Goal: Task Accomplishment & Management: Manage account settings

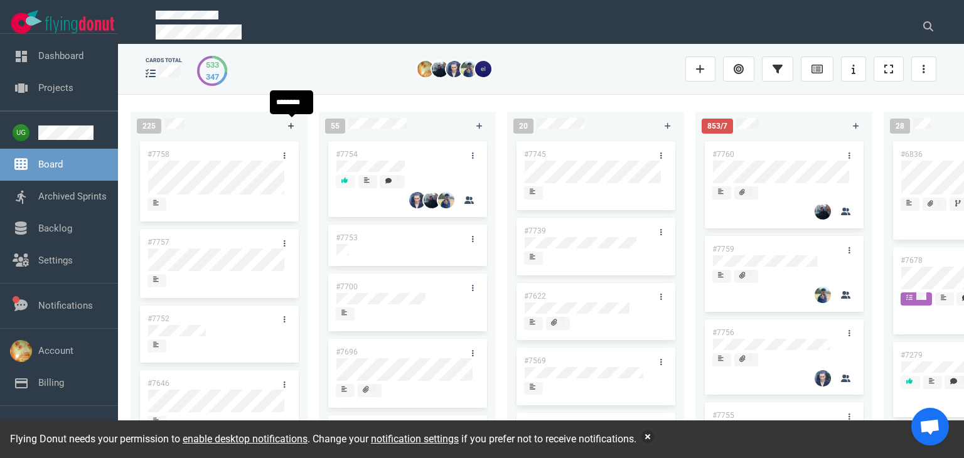
click at [287, 119] on link at bounding box center [291, 126] width 20 height 16
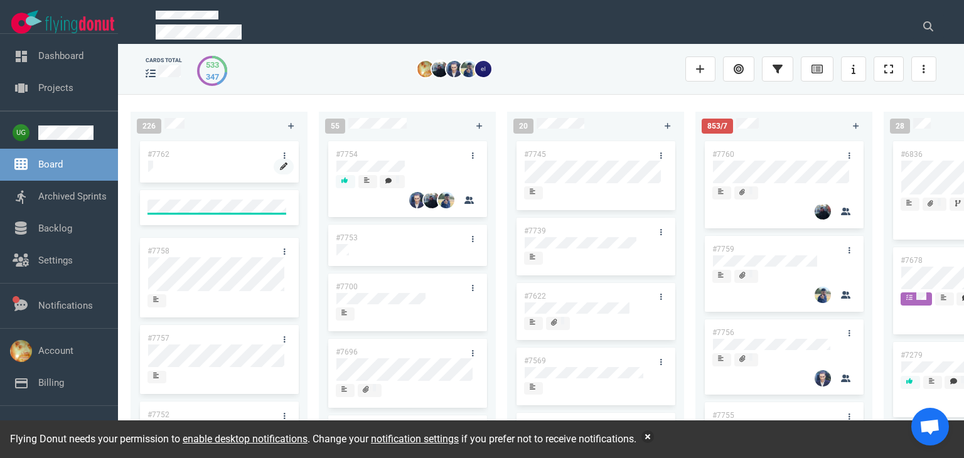
click at [274, 168] on link at bounding box center [284, 167] width 20 height 16
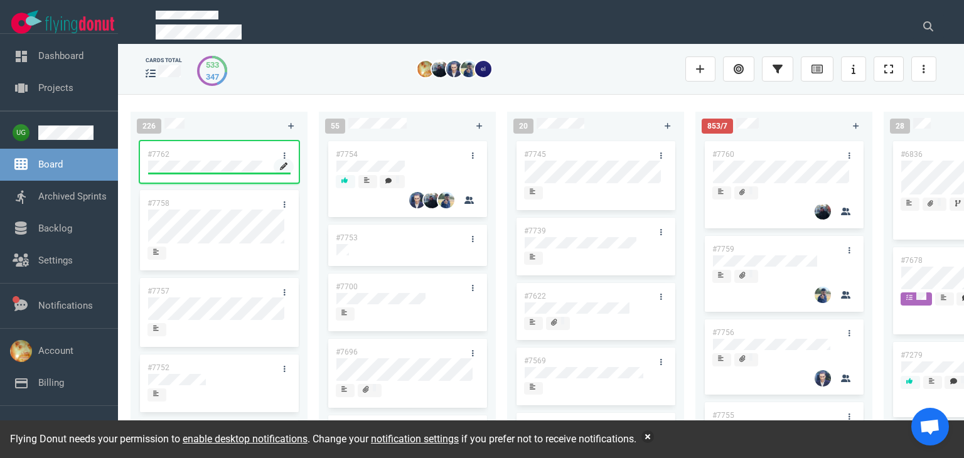
click at [281, 168] on icon at bounding box center [284, 167] width 8 height 8
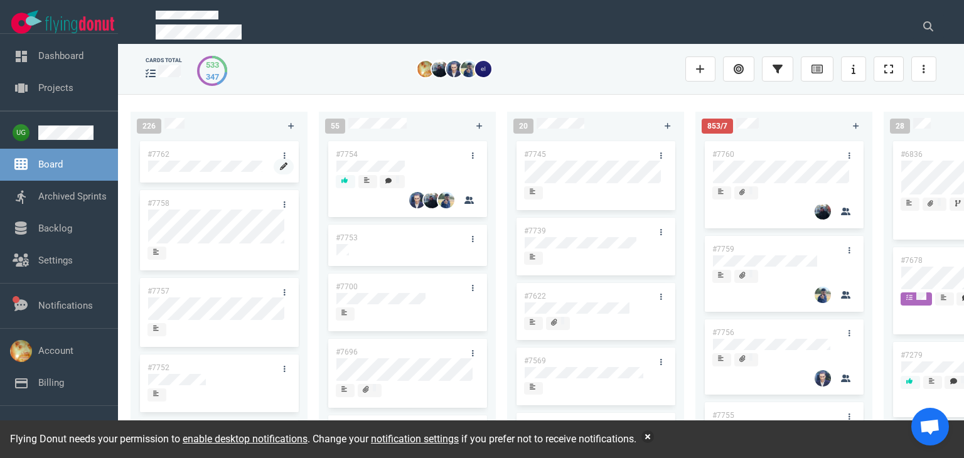
click at [274, 167] on link at bounding box center [284, 167] width 20 height 16
click at [250, 131] on div "226" at bounding box center [205, 125] width 152 height 31
click at [278, 151] on link at bounding box center [284, 155] width 20 height 16
click at [203, 157] on div "#7762" at bounding box center [207, 154] width 134 height 26
click at [148, 160] on div at bounding box center [218, 167] width 143 height 15
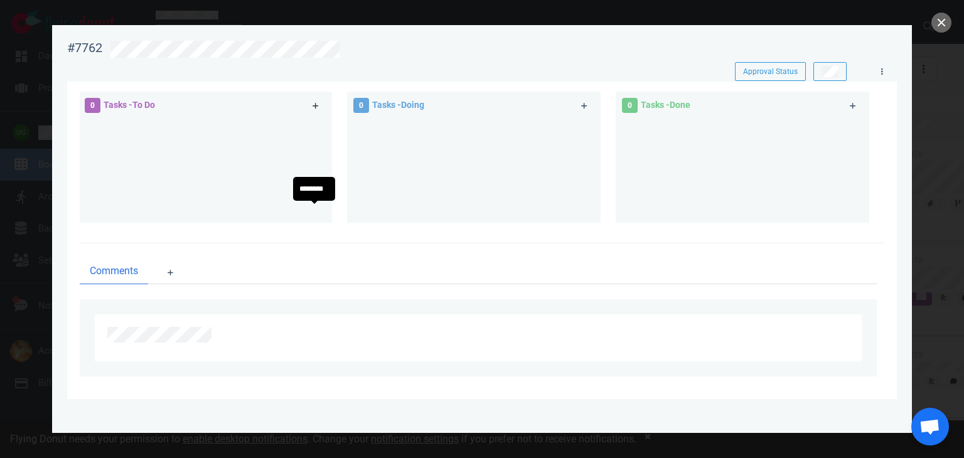
scroll to position [105, 0]
click at [170, 274] on icon at bounding box center [171, 272] width 6 height 7
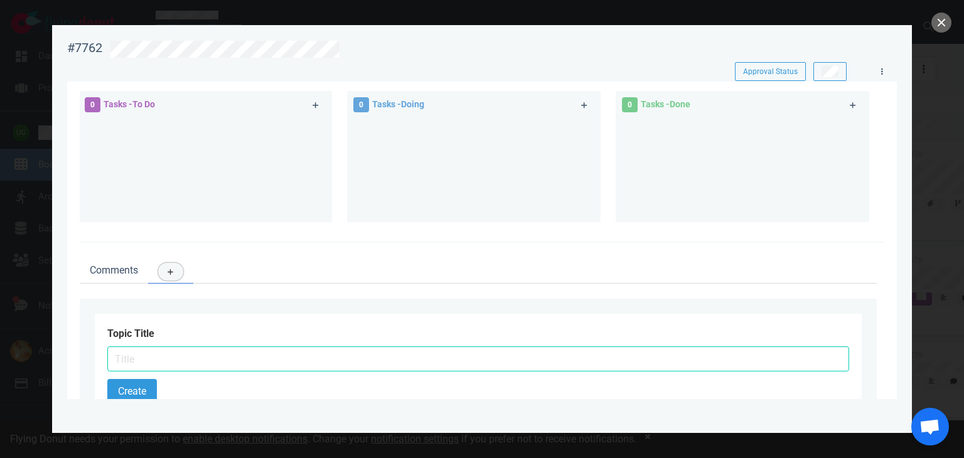
click at [170, 274] on icon at bounding box center [171, 272] width 6 height 7
click at [281, 267] on ul "Comments" at bounding box center [478, 271] width 797 height 26
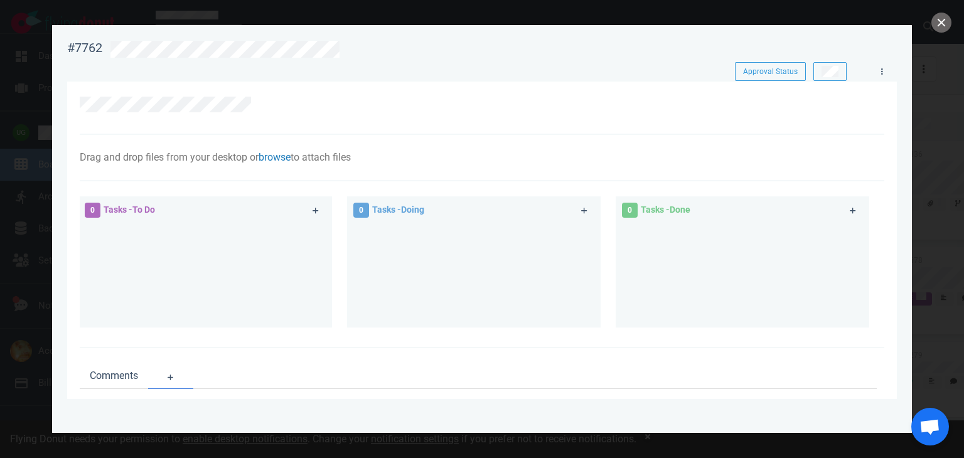
click at [284, 157] on link "browse" at bounding box center [275, 157] width 32 height 12
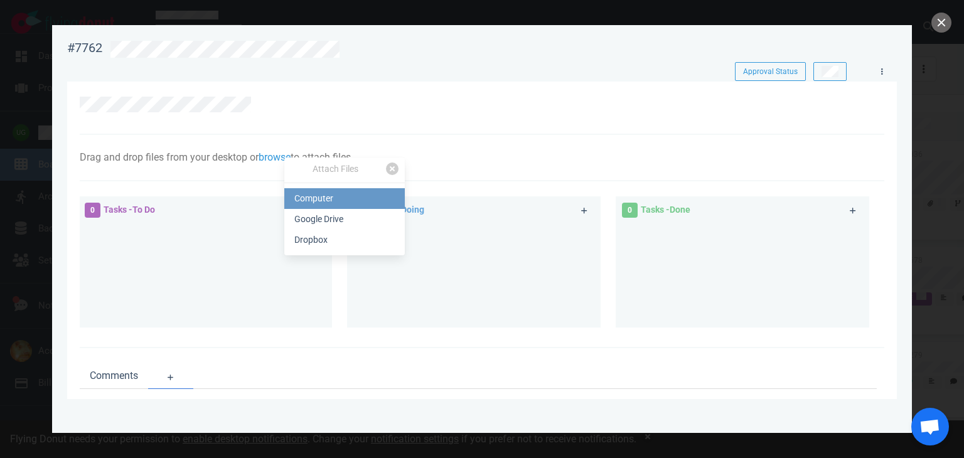
click at [308, 200] on link "Computer" at bounding box center [344, 198] width 120 height 21
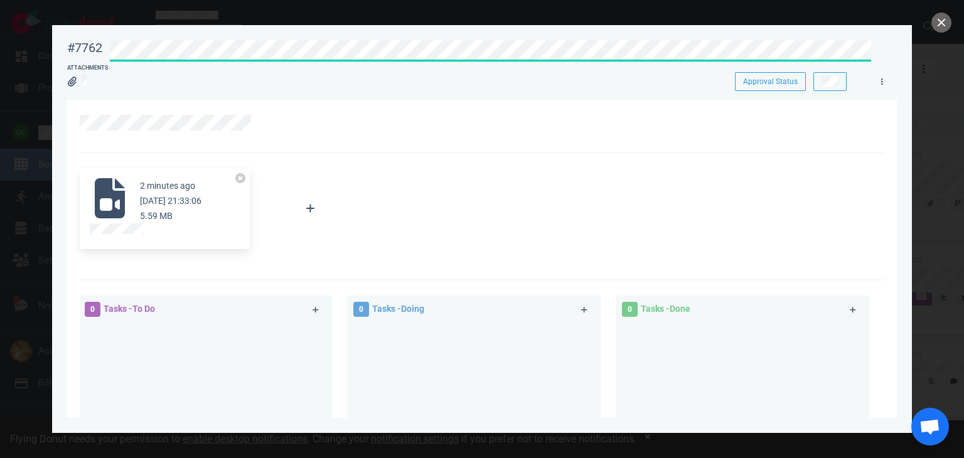
click at [519, 95] on div "#7762 Approval Status Attachments Approval Status 2 minutes ago Oct 12, 2025 21…" at bounding box center [481, 220] width 829 height 375
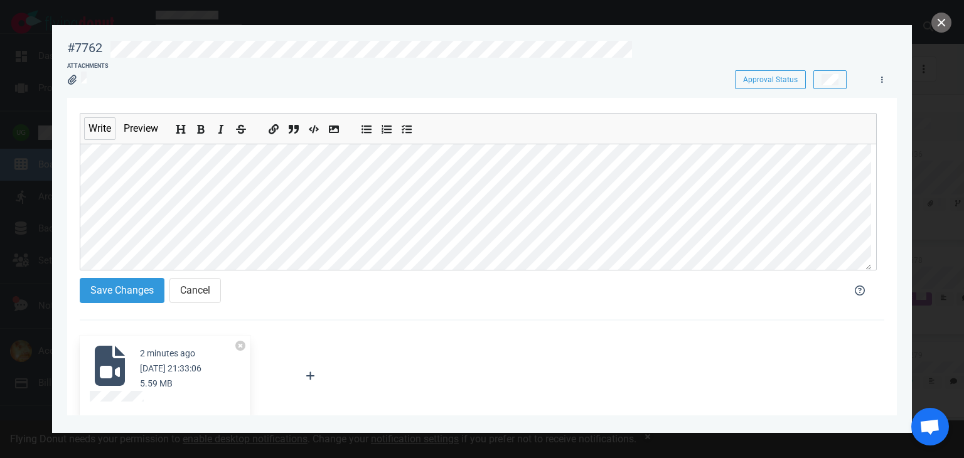
click at [243, 118] on ul at bounding box center [210, 129] width 93 height 30
click at [68, 224] on section "Write Preview Save Changes Cancel 3 minutes ago Oct 12, 2025 21:33:06 5.59 MB A…" at bounding box center [481, 465] width 829 height 734
click at [274, 129] on icon "Add a link" at bounding box center [274, 130] width 10 height 10
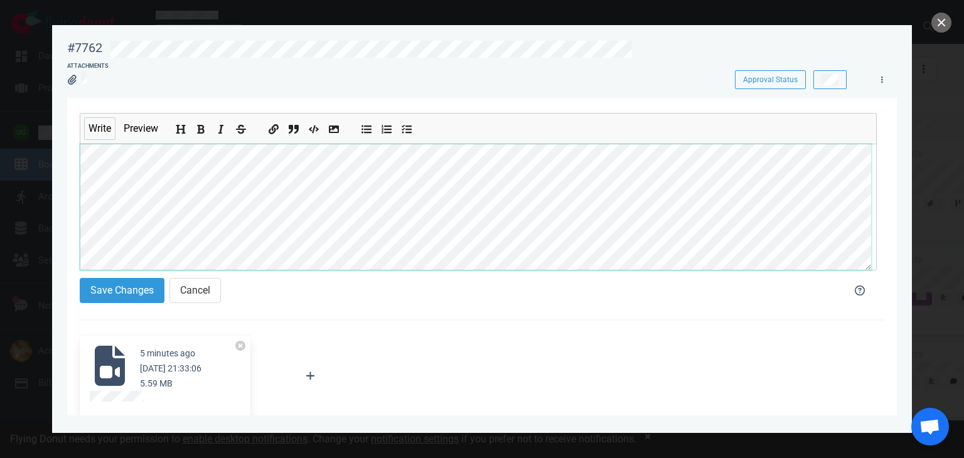
click at [75, 218] on section "Write Preview Save Changes Cancel 5 minutes ago Oct 12, 2025 21:33:06 5.59 MB A…" at bounding box center [481, 465] width 829 height 734
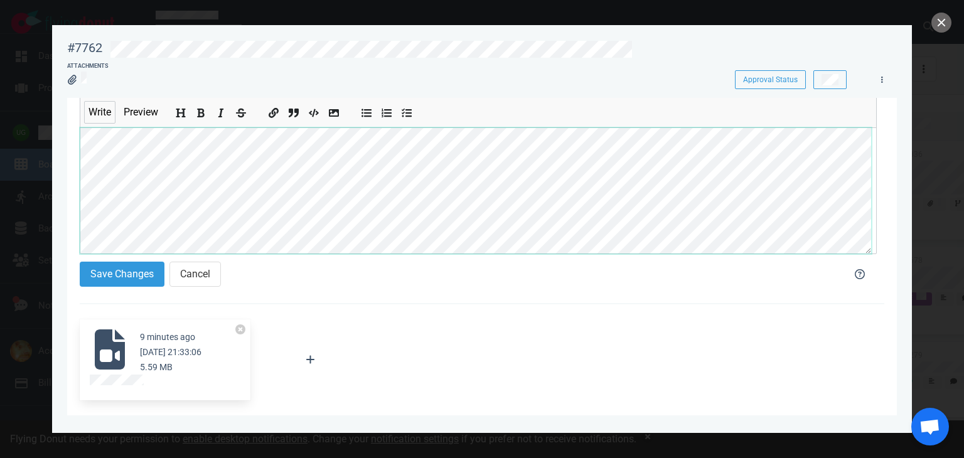
scroll to position [0, 0]
click at [201, 110] on icon "Add bold text" at bounding box center [201, 114] width 10 height 10
click at [198, 124] on ul at bounding box center [210, 112] width 93 height 30
click at [202, 112] on icon "Add bold text" at bounding box center [201, 114] width 10 height 10
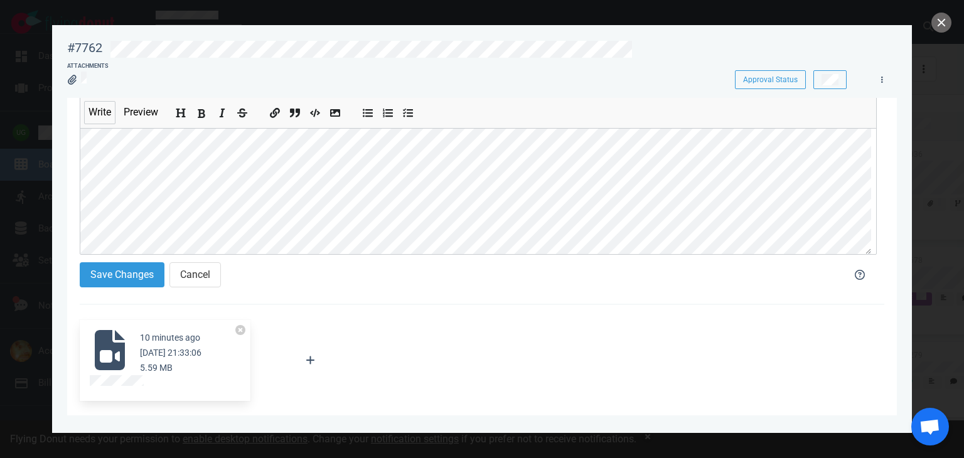
click at [199, 110] on icon "Add bold text" at bounding box center [202, 113] width 8 height 9
click at [138, 277] on button "Save Changes" at bounding box center [122, 274] width 85 height 25
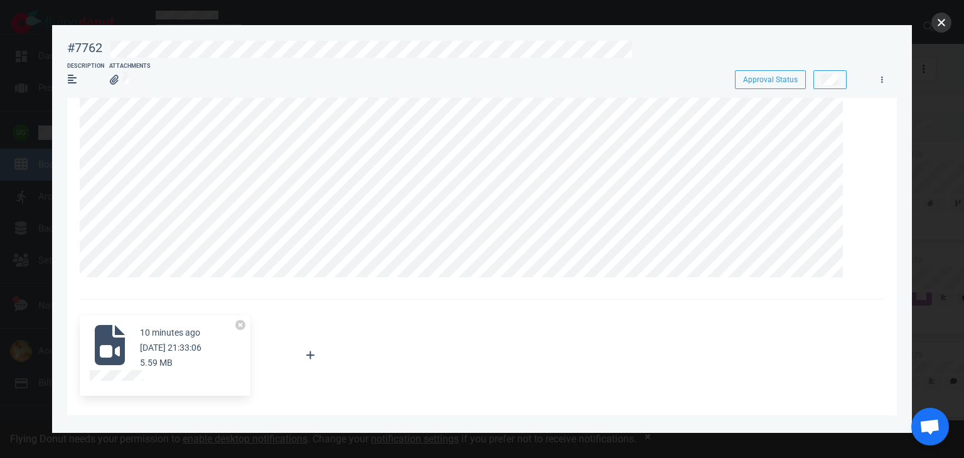
click at [946, 18] on button "close" at bounding box center [941, 23] width 20 height 20
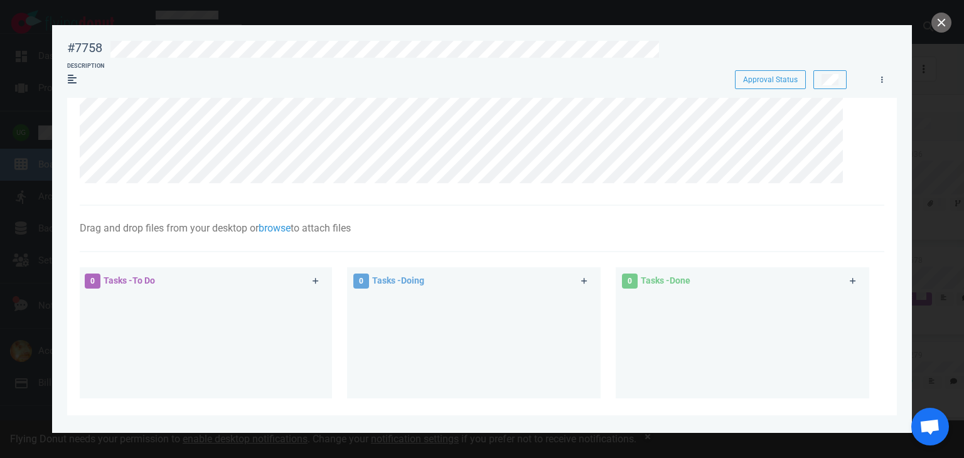
scroll to position [238, 0]
click at [939, 20] on button "close" at bounding box center [941, 23] width 20 height 20
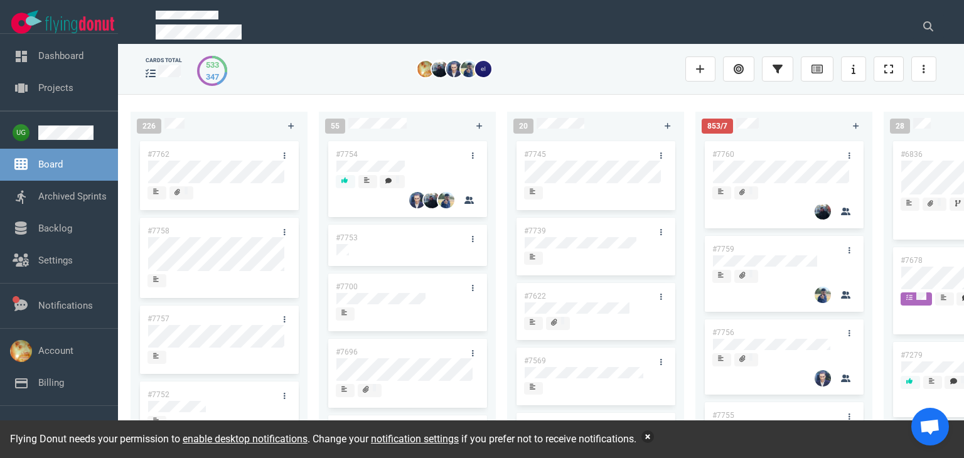
click at [649, 432] on button "button" at bounding box center [647, 436] width 13 height 13
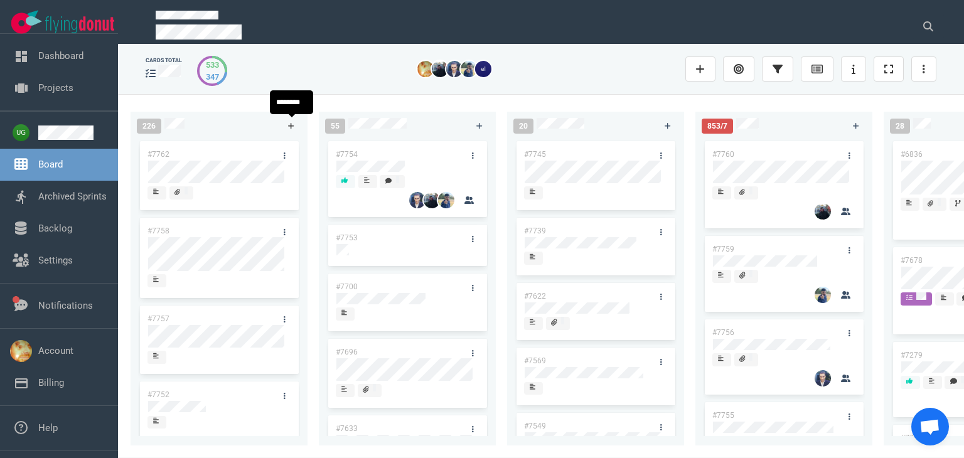
click at [291, 122] on icon at bounding box center [291, 126] width 7 height 8
click at [259, 92] on div "cards total 533 347 226 #7762 #7758 #7757 #7752 #7646 #7563 #1948 #1674 #1617 5…" at bounding box center [541, 248] width 776 height 398
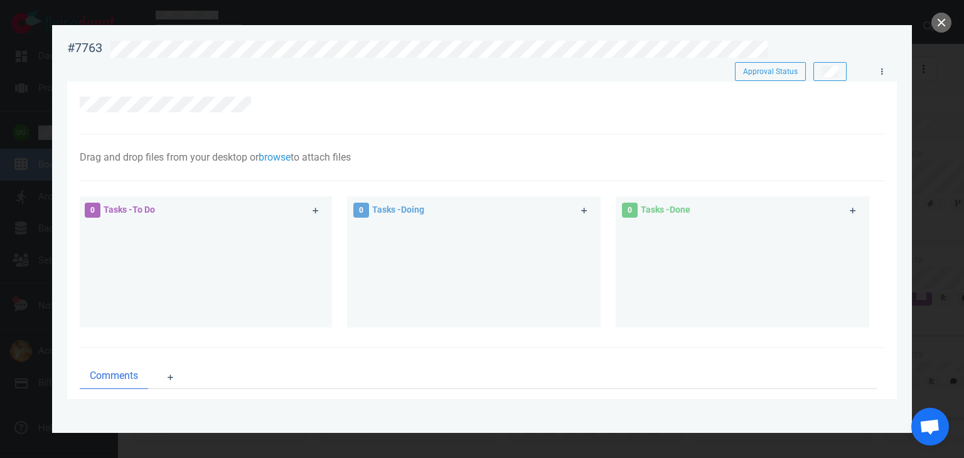
click at [573, 124] on div at bounding box center [482, 108] width 804 height 53
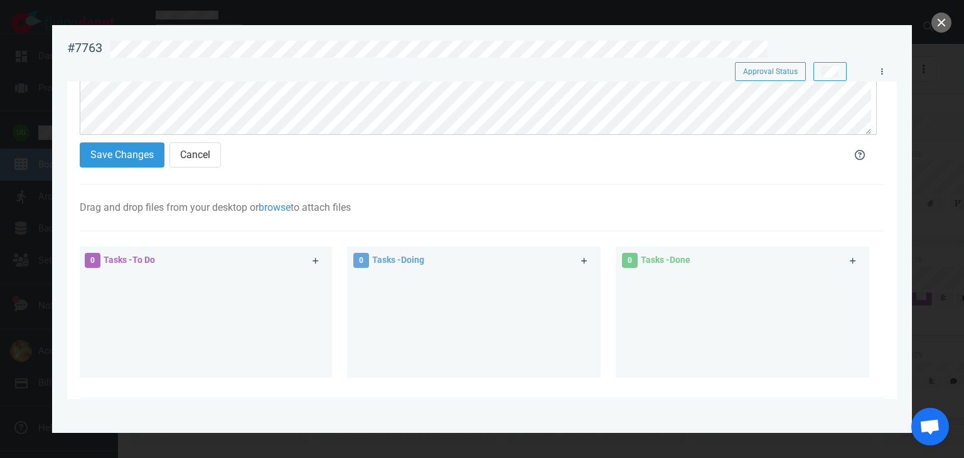
scroll to position [122, 0]
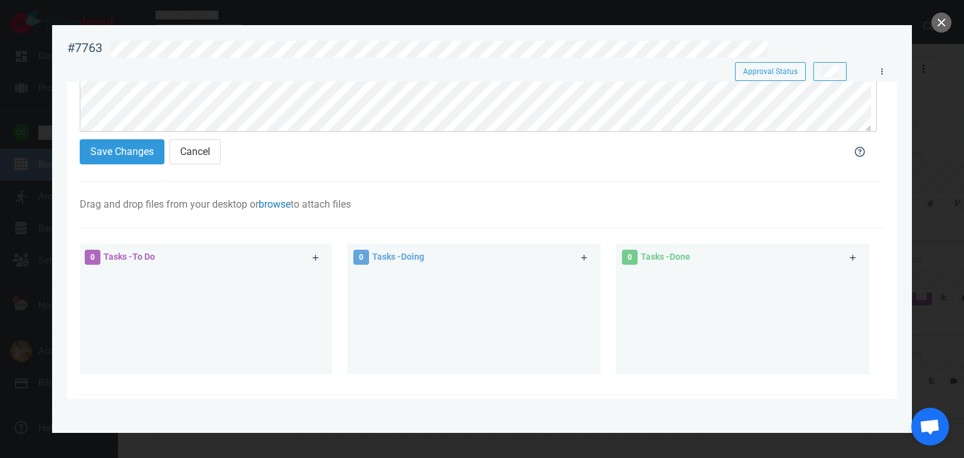
click at [277, 203] on link "browse" at bounding box center [275, 204] width 32 height 12
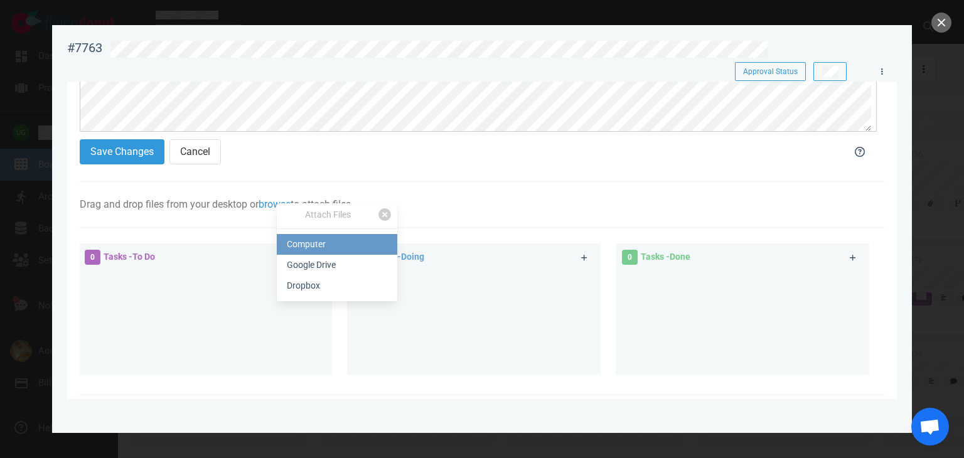
click at [297, 241] on link "Computer" at bounding box center [337, 244] width 120 height 21
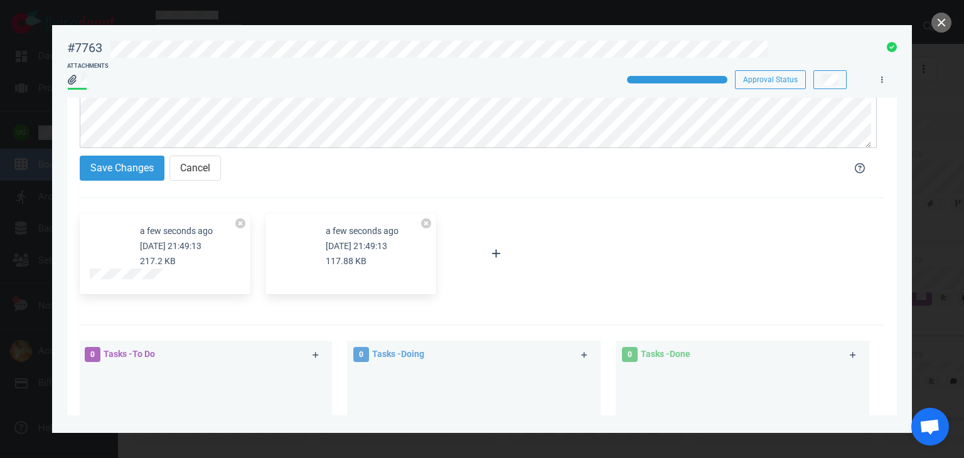
scroll to position [0, 0]
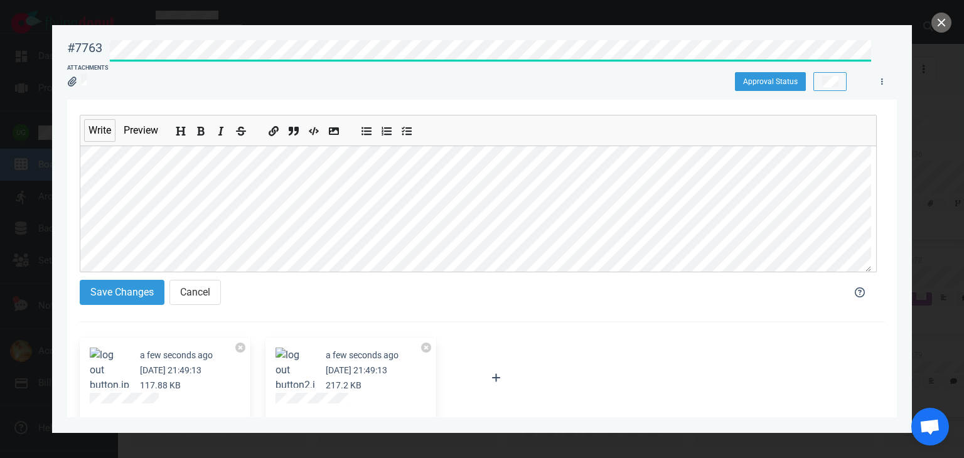
click at [801, 73] on div "#7763 Approval Status Attachments Approval Status" at bounding box center [481, 61] width 829 height 57
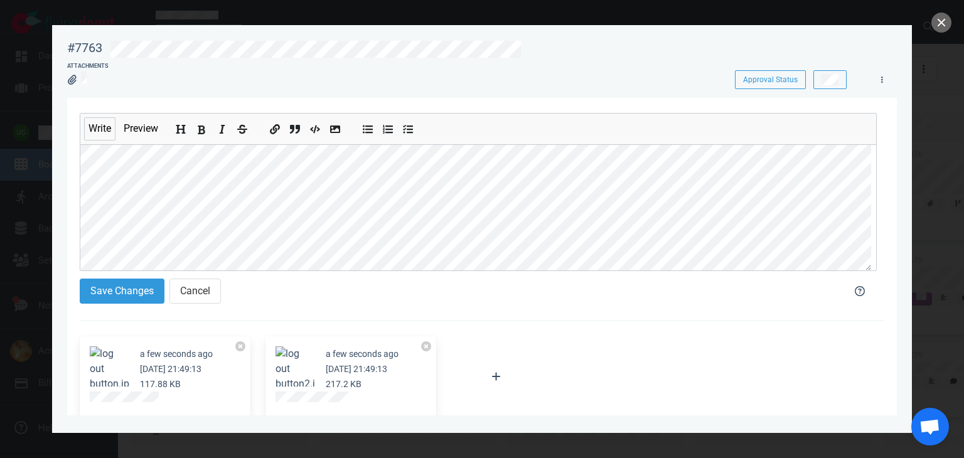
click at [200, 125] on icon "Add bold text" at bounding box center [201, 130] width 10 height 10
click at [366, 125] on icon "Add unordered list" at bounding box center [367, 130] width 10 height 10
click at [365, 120] on button "Add unordered list" at bounding box center [367, 127] width 16 height 14
click at [75, 199] on section "Write Preview Save Changes Cancel a minute ago Oct 12, 2025 21:49:13 117.88 KB …" at bounding box center [481, 437] width 829 height 678
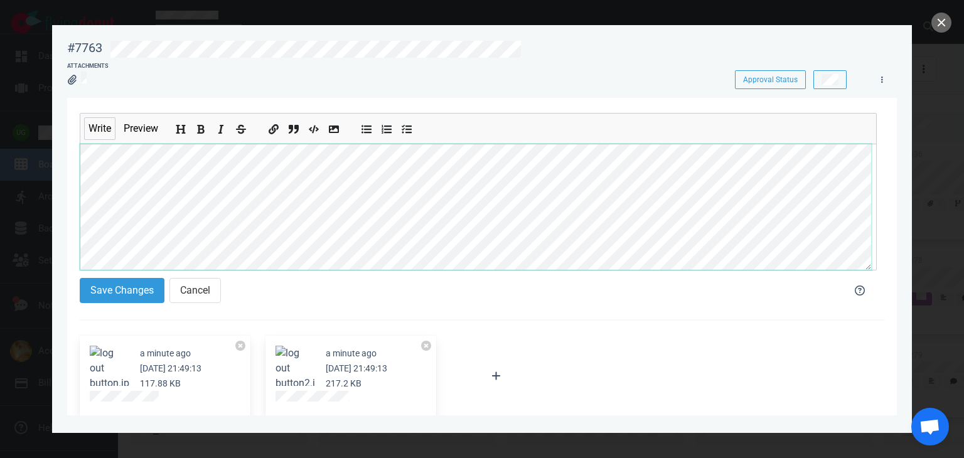
scroll to position [0, 0]
click at [362, 126] on icon "Add unordered list" at bounding box center [367, 130] width 10 height 10
click at [366, 124] on button "Add unordered list" at bounding box center [367, 127] width 16 height 14
click at [206, 124] on button "Add bold text" at bounding box center [201, 127] width 16 height 14
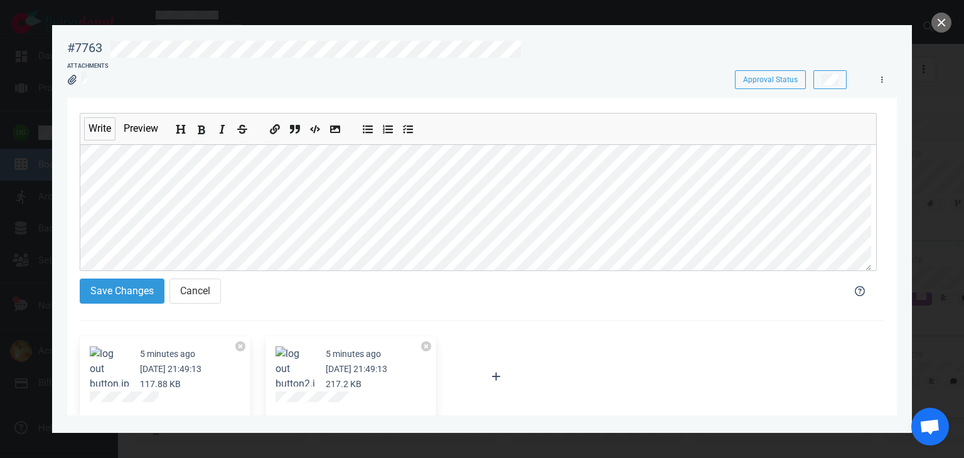
click at [201, 132] on icon "Add bold text" at bounding box center [201, 130] width 10 height 10
click at [365, 127] on icon "Add unordered list" at bounding box center [367, 129] width 10 height 8
click at [362, 126] on icon "Add unordered list" at bounding box center [367, 130] width 10 height 10
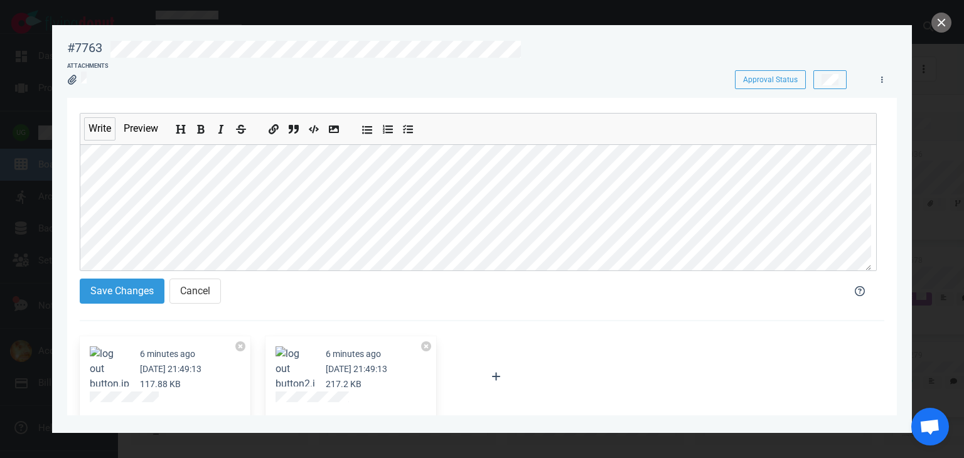
click at [364, 125] on icon "Add unordered list" at bounding box center [367, 130] width 10 height 10
click at [364, 126] on icon "Add unordered list" at bounding box center [367, 130] width 10 height 10
click at [369, 131] on icon "Add unordered list" at bounding box center [367, 129] width 10 height 8
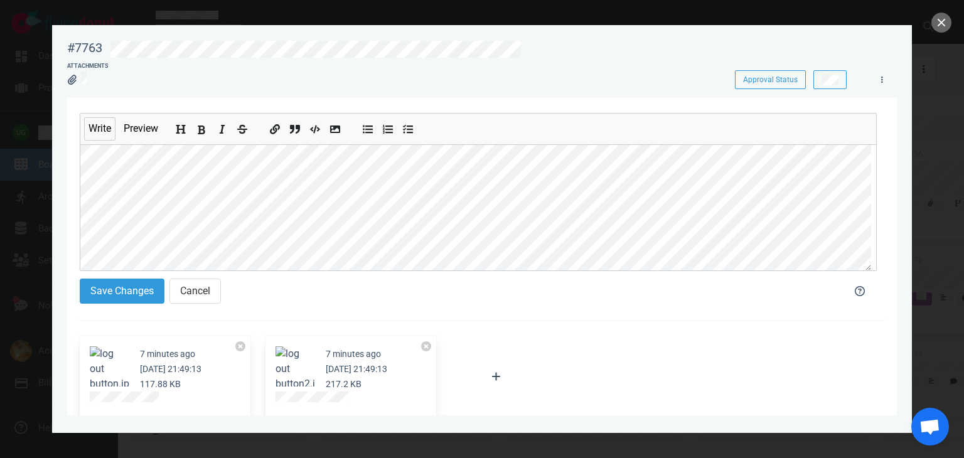
click at [200, 126] on icon "Add bold text" at bounding box center [202, 129] width 8 height 9
click at [206, 125] on icon "Add bold text" at bounding box center [201, 130] width 10 height 10
click at [205, 128] on icon "Add bold text" at bounding box center [201, 130] width 10 height 10
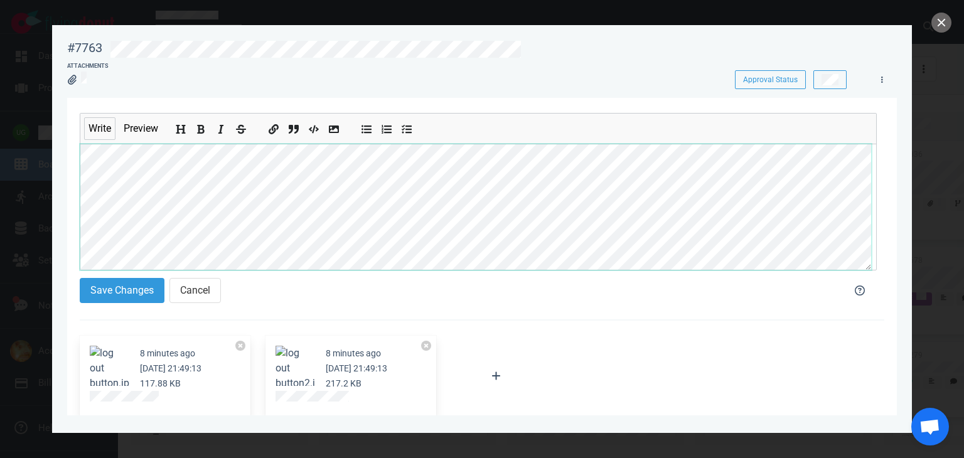
scroll to position [527, 0]
click at [205, 127] on icon "Add bold text" at bounding box center [201, 130] width 10 height 10
click at [361, 129] on button "Add unordered list" at bounding box center [367, 127] width 16 height 14
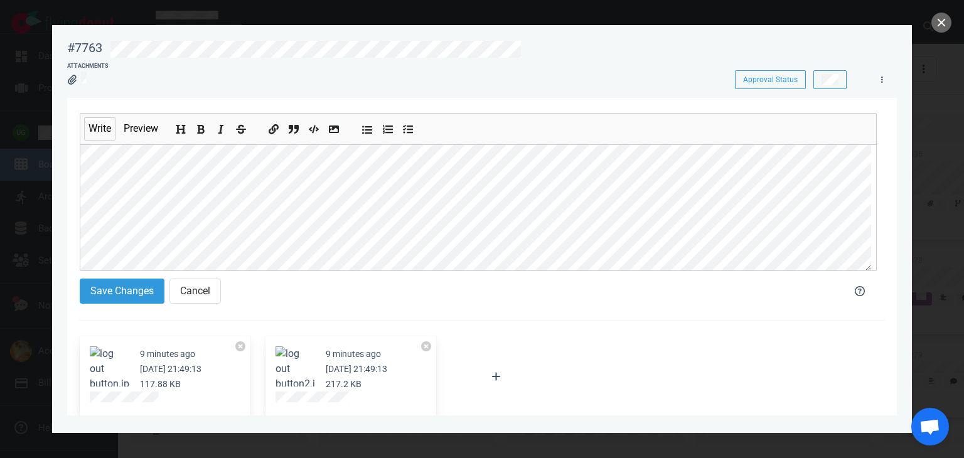
click at [365, 129] on icon "Add unordered list" at bounding box center [367, 130] width 10 height 10
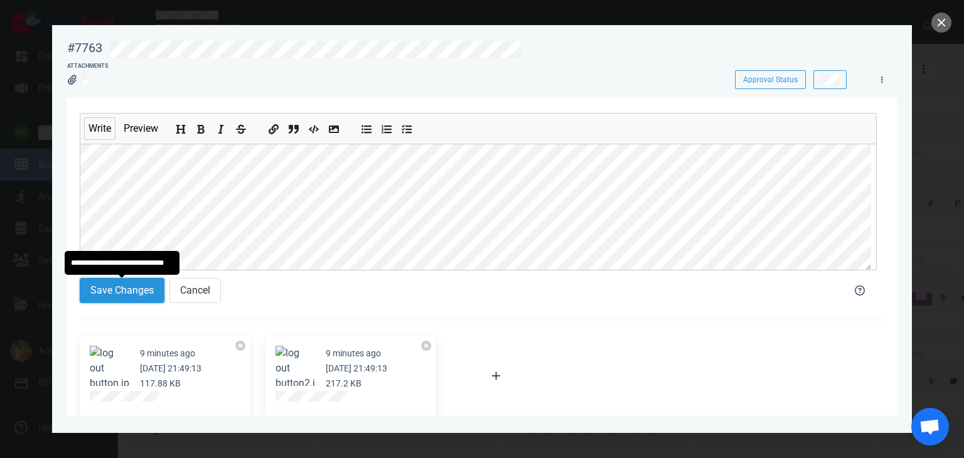
click at [125, 287] on button "Save Changes" at bounding box center [122, 290] width 85 height 25
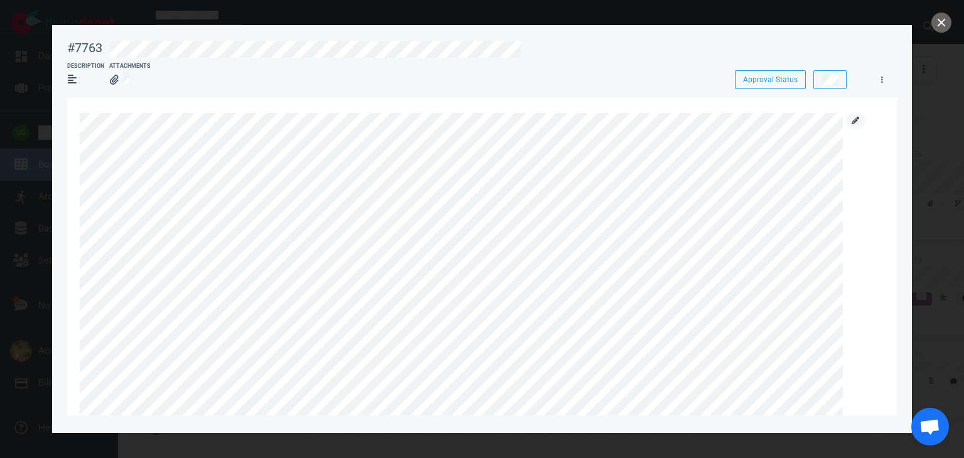
click at [854, 126] on link at bounding box center [855, 121] width 20 height 16
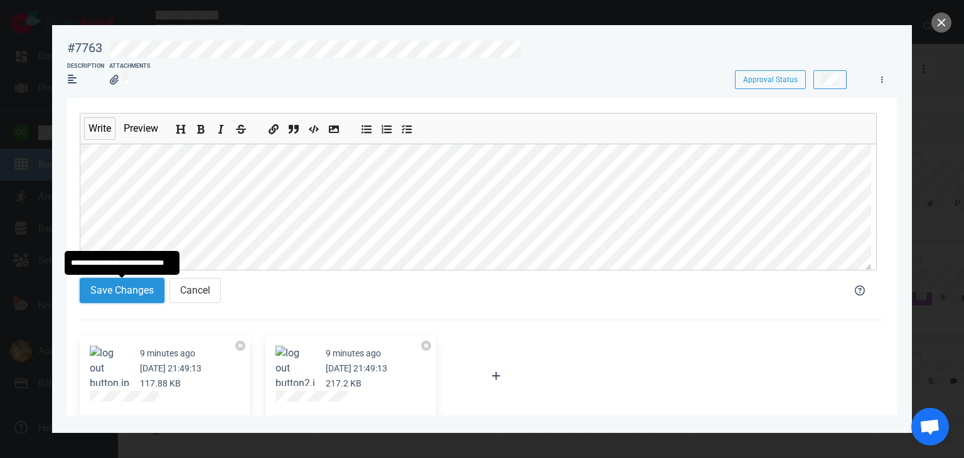
click at [137, 295] on button "Save Changes" at bounding box center [122, 290] width 85 height 25
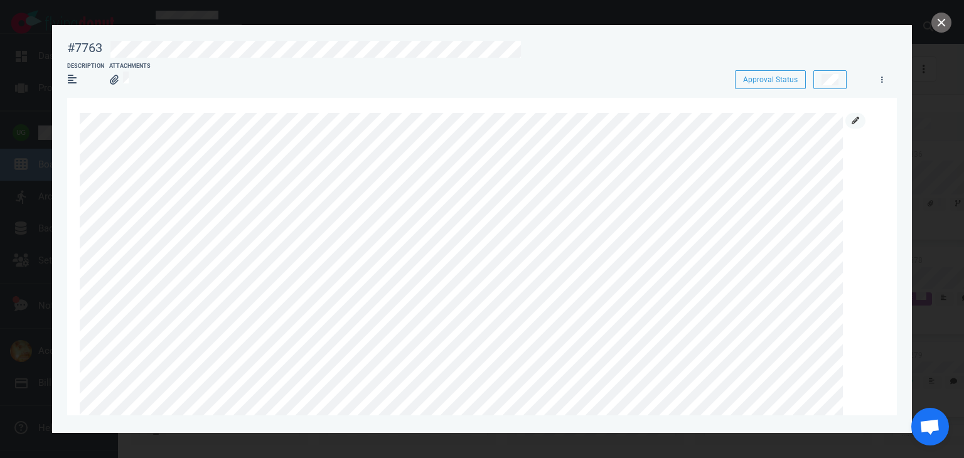
click at [861, 121] on link at bounding box center [855, 121] width 20 height 16
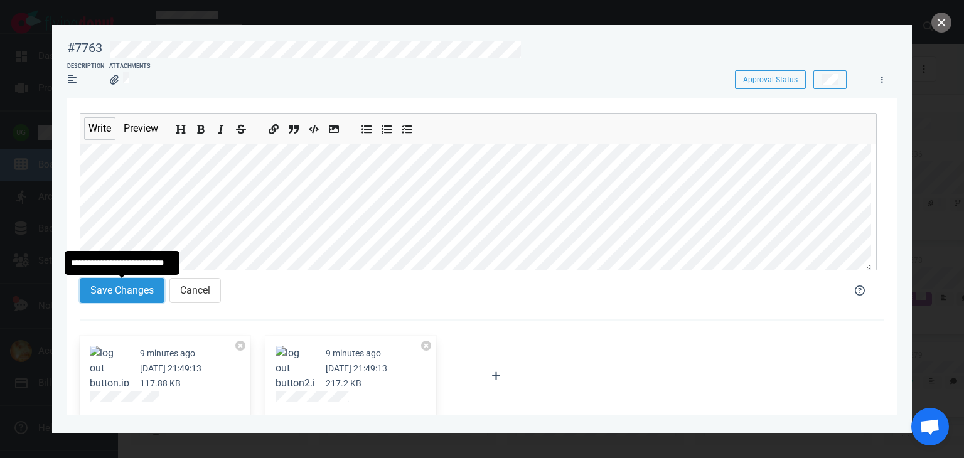
click at [147, 284] on button "Save Changes" at bounding box center [122, 290] width 85 height 25
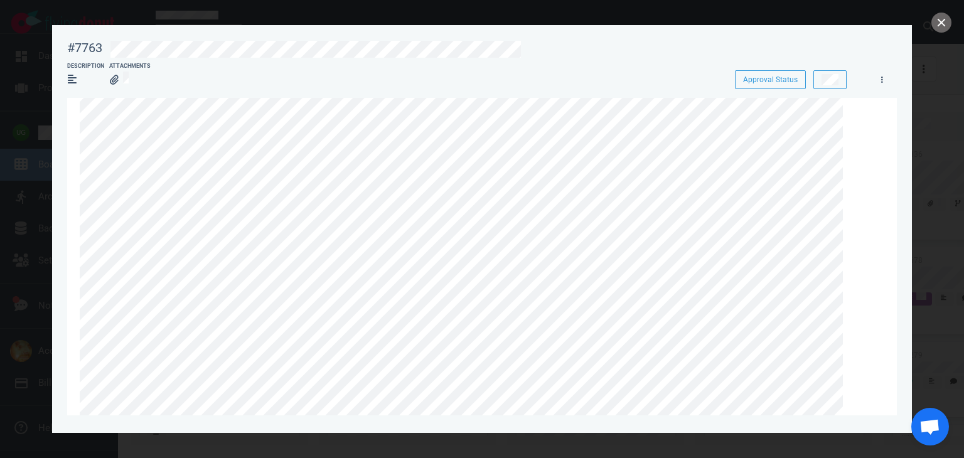
scroll to position [0, 0]
click at [858, 116] on link at bounding box center [855, 121] width 20 height 16
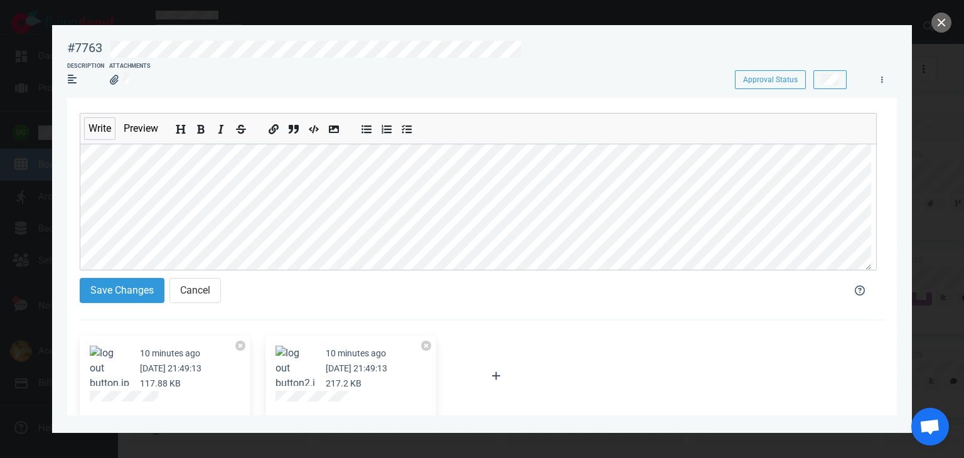
scroll to position [378, 0]
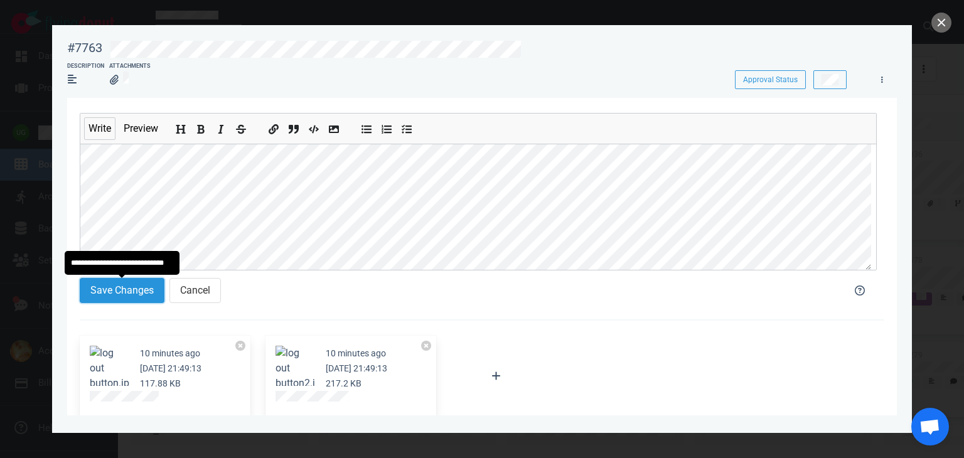
click at [95, 286] on button "Save Changes" at bounding box center [122, 290] width 85 height 25
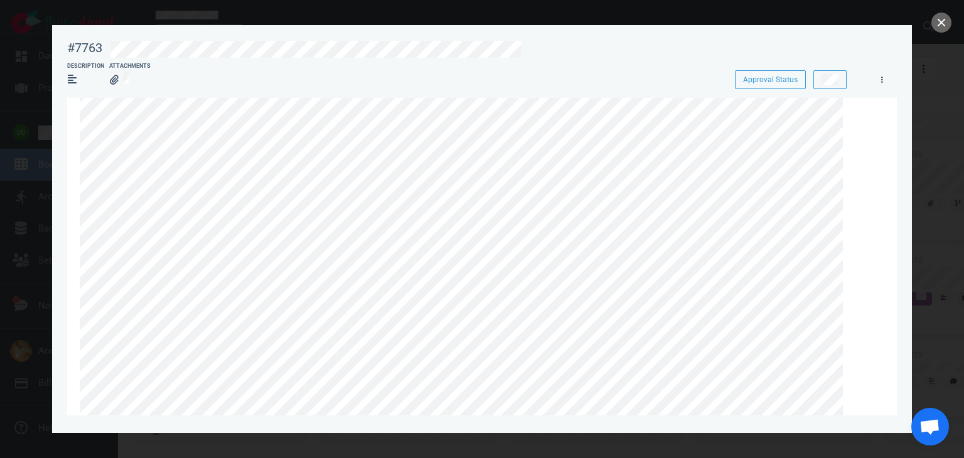
scroll to position [0, 0]
click at [851, 120] on icon at bounding box center [855, 121] width 8 height 8
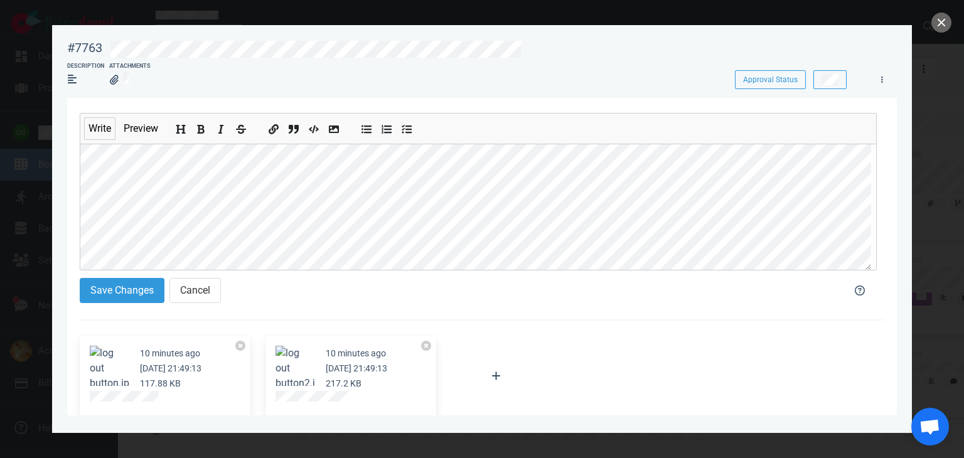
scroll to position [413, 0]
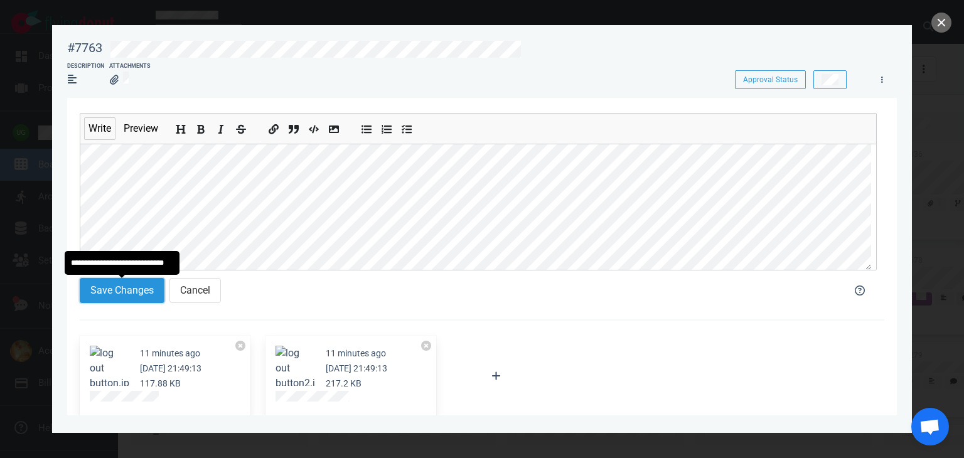
click at [138, 289] on button "Save Changes" at bounding box center [122, 290] width 85 height 25
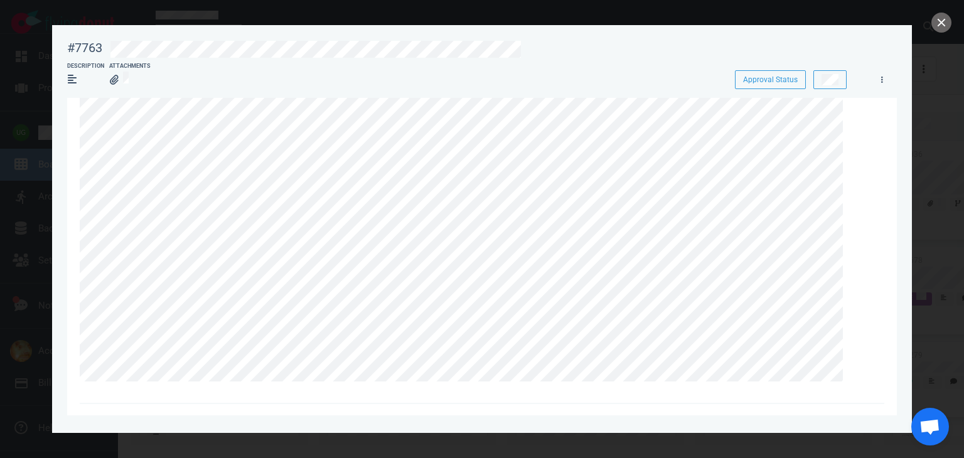
scroll to position [0, 0]
click at [866, 120] on div at bounding box center [478, 352] width 797 height 478
click at [857, 120] on icon at bounding box center [855, 121] width 8 height 8
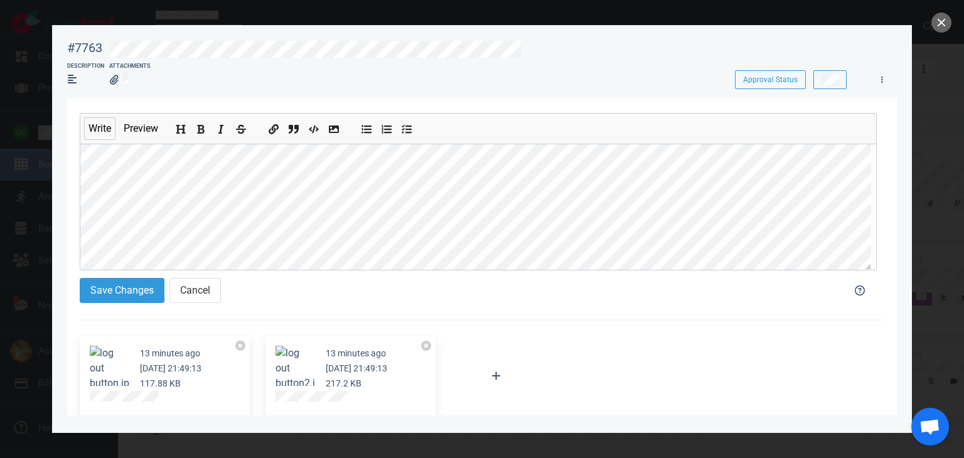
scroll to position [511, 0]
click at [198, 133] on icon "Add bold text" at bounding box center [201, 130] width 10 height 10
click at [205, 130] on icon "Add bold text" at bounding box center [201, 130] width 10 height 10
click at [204, 121] on button "Add bold text" at bounding box center [201, 127] width 16 height 14
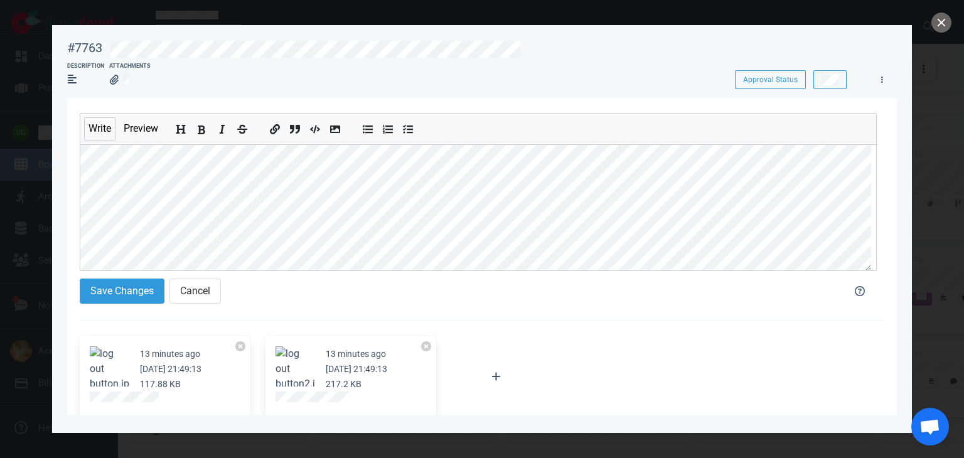
click at [201, 129] on icon "Add bold text" at bounding box center [201, 130] width 10 height 10
click at [201, 124] on button "Add bold text" at bounding box center [201, 127] width 16 height 14
click at [201, 127] on icon "Add bold text" at bounding box center [201, 130] width 10 height 10
click at [199, 128] on icon "Add bold text" at bounding box center [202, 129] width 8 height 9
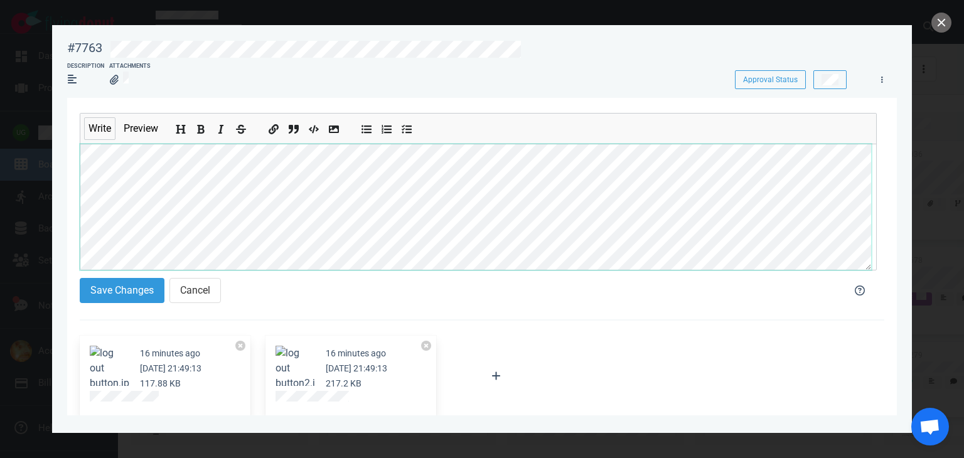
click at [78, 165] on section "Write Preview Save Changes Cancel 16 minutes ago Oct 12, 2025 21:49:13 117.88 K…" at bounding box center [481, 437] width 829 height 678
click at [201, 126] on icon "Add bold text" at bounding box center [202, 129] width 8 height 9
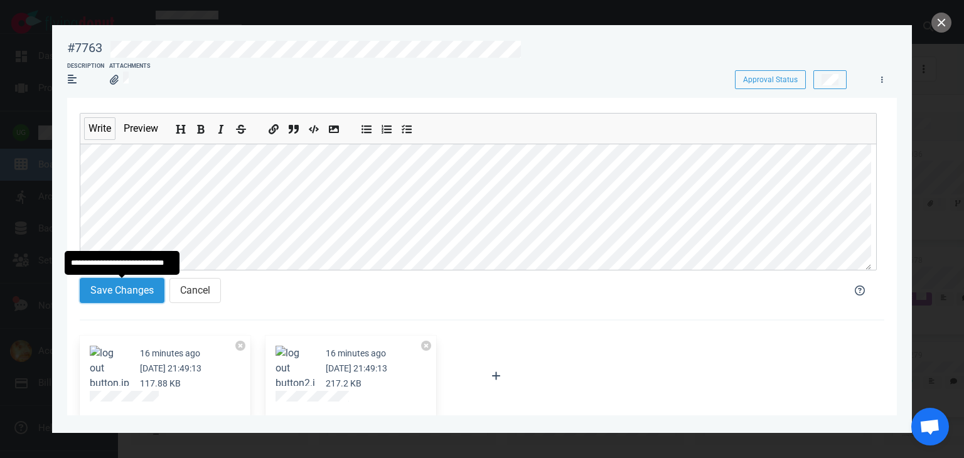
click at [108, 280] on button "Save Changes" at bounding box center [122, 290] width 85 height 25
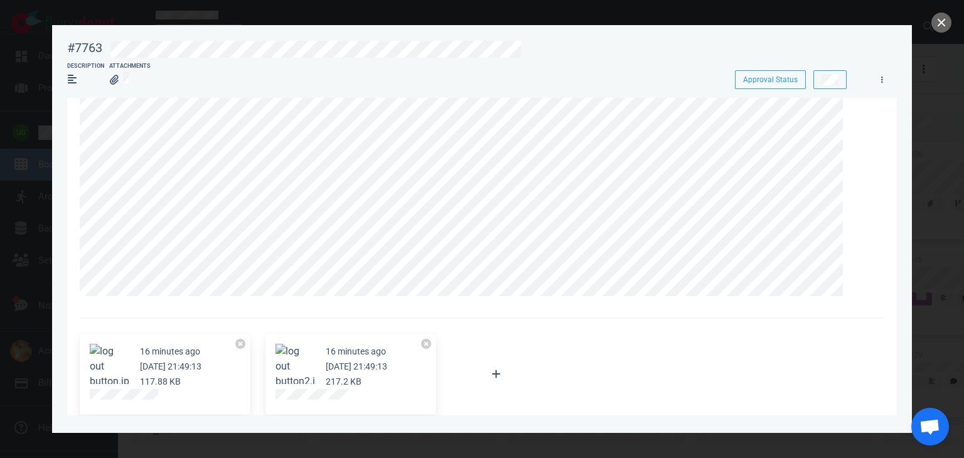
scroll to position [289, 0]
click at [942, 24] on button "close" at bounding box center [941, 23] width 20 height 20
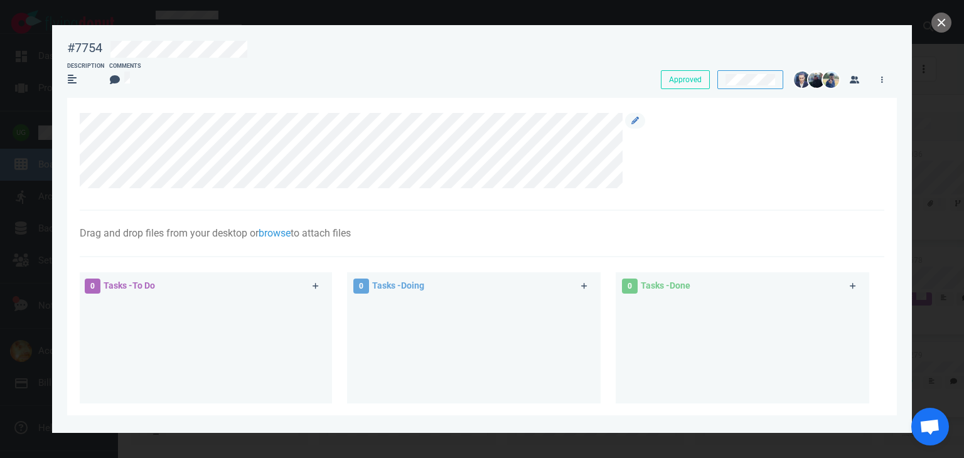
click at [654, 177] on div at bounding box center [475, 150] width 791 height 75
click at [937, 23] on button "close" at bounding box center [941, 23] width 20 height 20
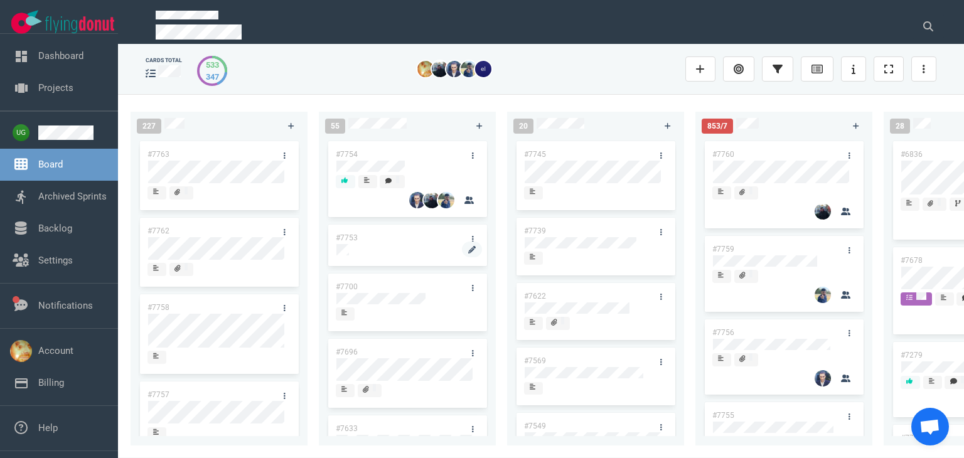
click at [421, 248] on div at bounding box center [407, 249] width 142 height 11
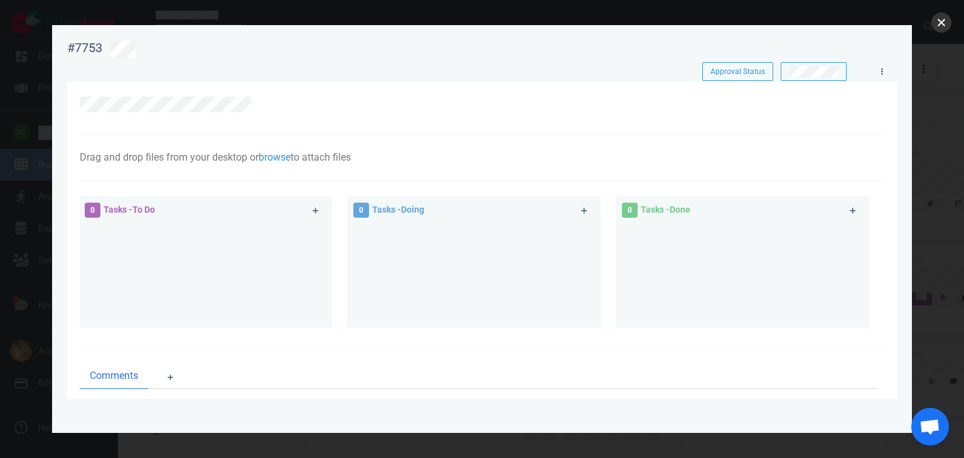
click at [947, 21] on button "close" at bounding box center [941, 23] width 20 height 20
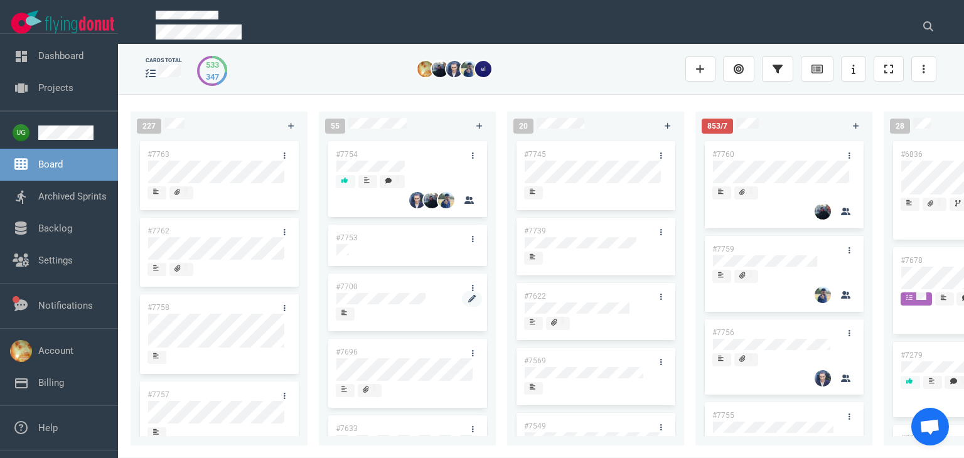
click at [403, 307] on div at bounding box center [407, 306] width 142 height 2
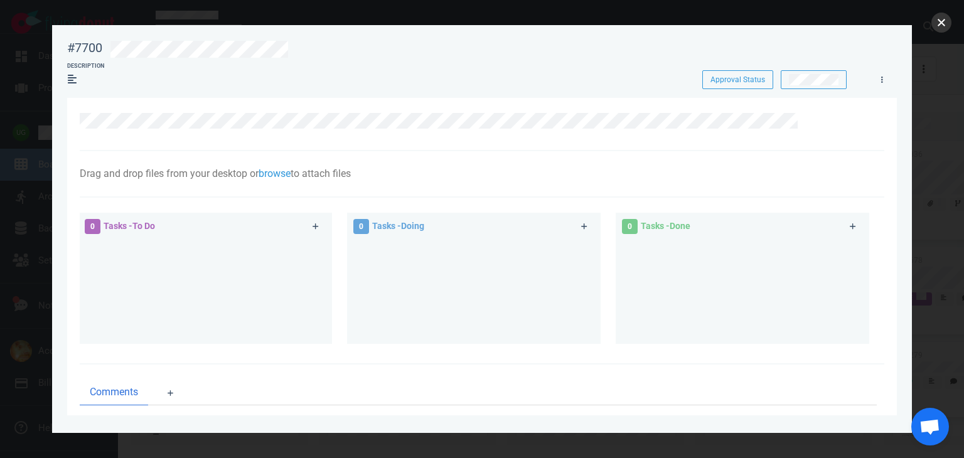
click at [936, 24] on button "close" at bounding box center [941, 23] width 20 height 20
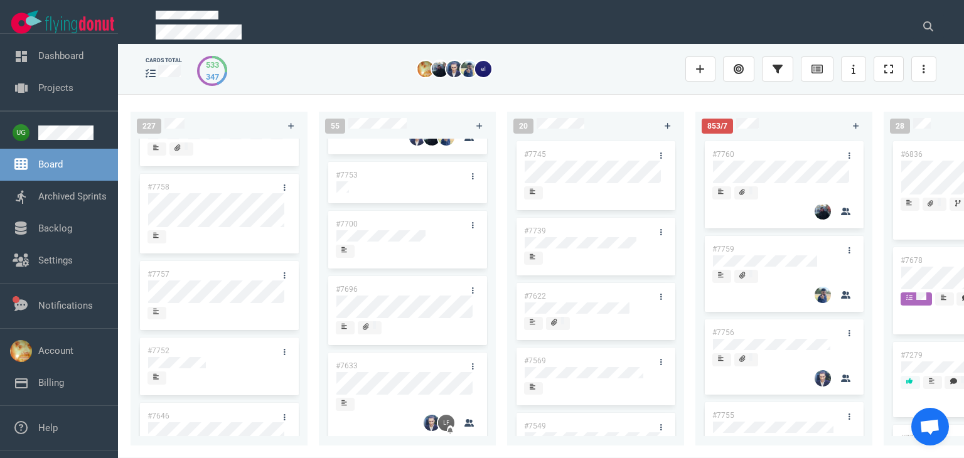
scroll to position [124, 0]
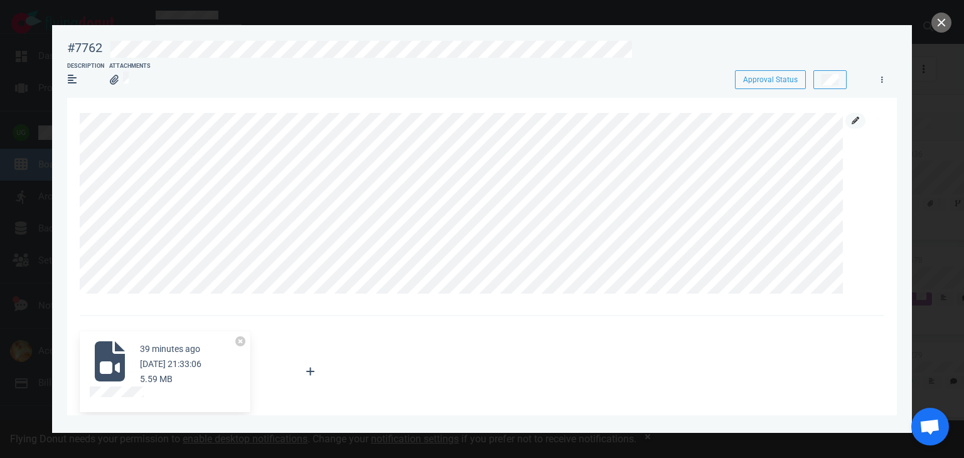
click at [853, 124] on icon at bounding box center [855, 121] width 8 height 8
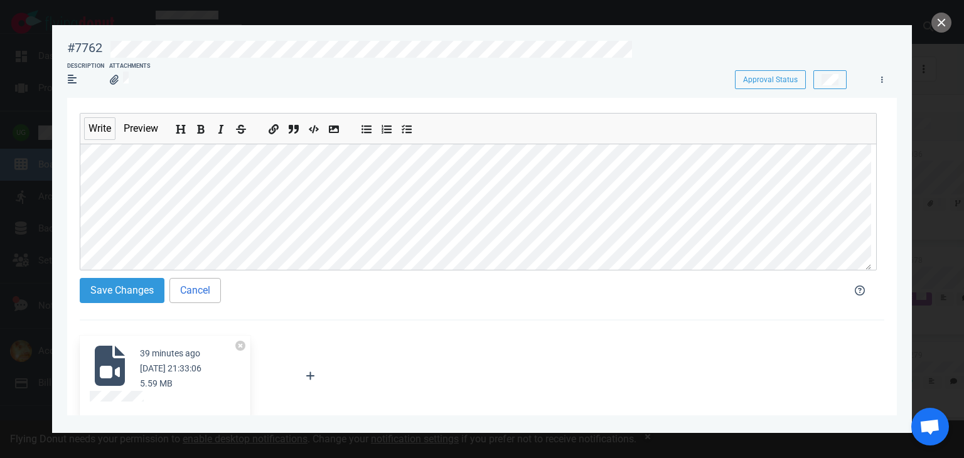
scroll to position [188, 0]
click at [221, 301] on div "Write Preview Save Changes Cancel" at bounding box center [478, 212] width 797 height 198
click at [198, 130] on icon "Add bold text" at bounding box center [201, 130] width 10 height 10
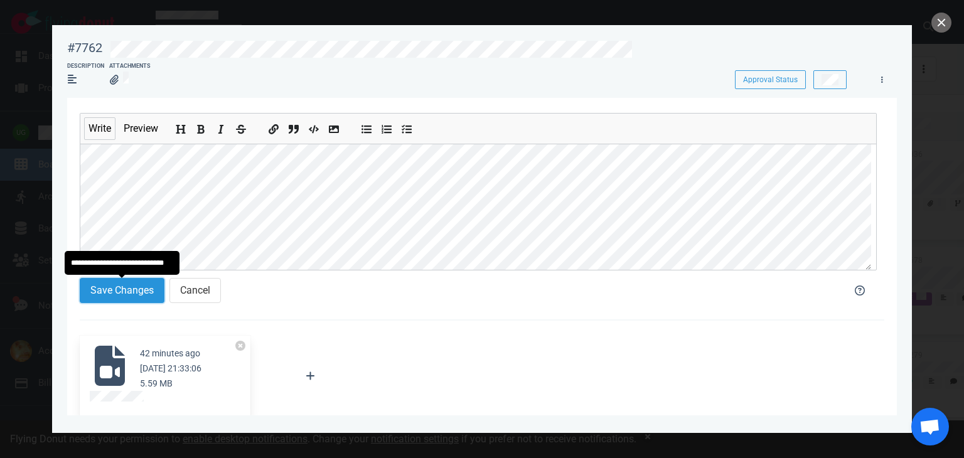
click at [141, 289] on button "Save Changes" at bounding box center [122, 290] width 85 height 25
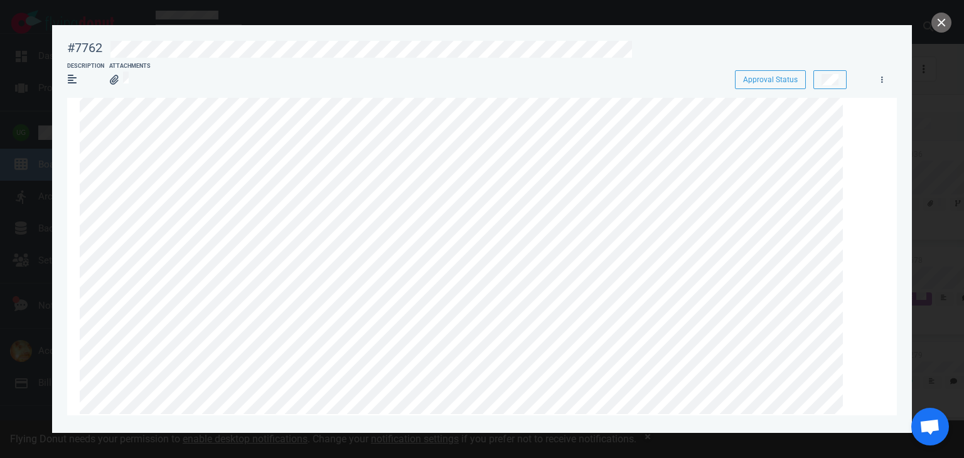
scroll to position [0, 0]
click at [852, 119] on icon at bounding box center [855, 121] width 8 height 8
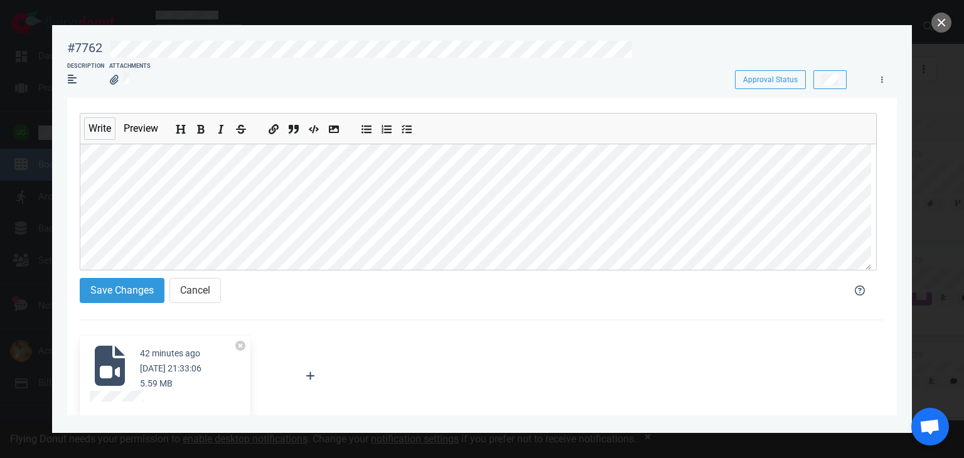
scroll to position [201, 0]
drag, startPoint x: 198, startPoint y: 137, endPoint x: 201, endPoint y: 131, distance: 7.3
click at [201, 131] on li at bounding box center [200, 129] width 15 height 18
click at [201, 129] on icon "Add bold text" at bounding box center [201, 130] width 10 height 10
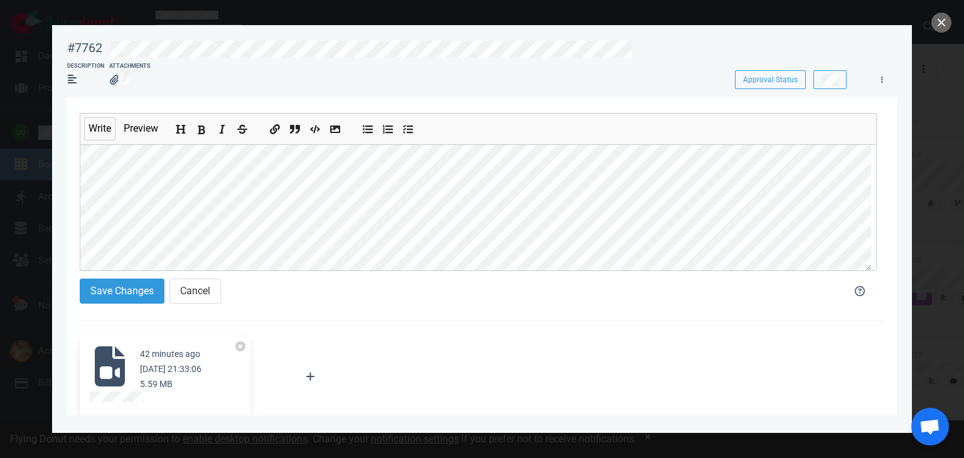
click at [201, 127] on icon "Add bold text" at bounding box center [201, 130] width 10 height 10
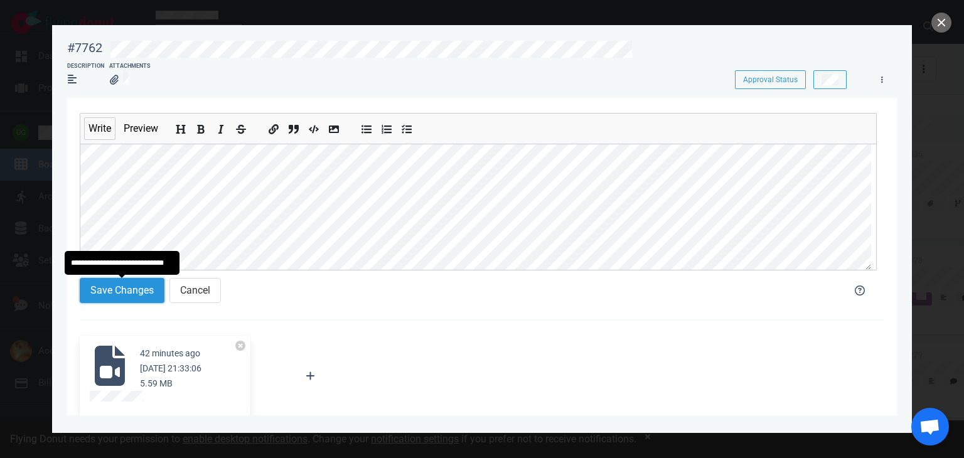
click at [118, 300] on button "Save Changes" at bounding box center [122, 290] width 85 height 25
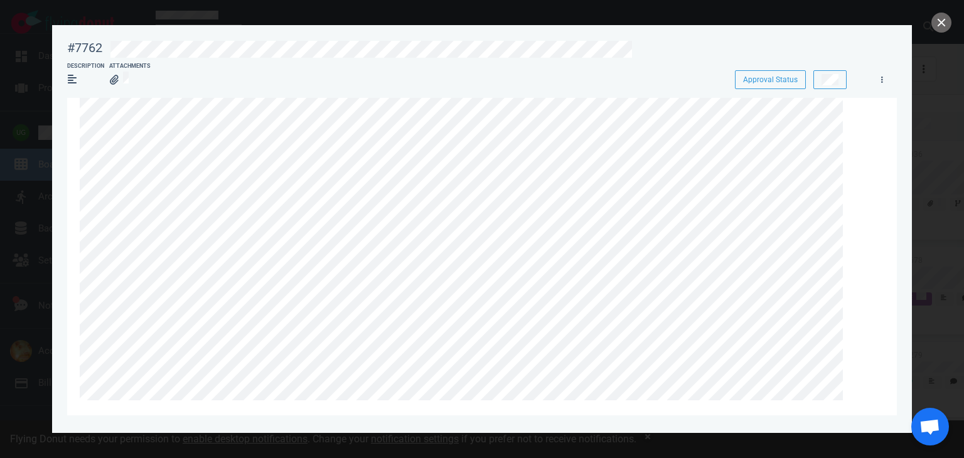
scroll to position [0, 0]
click at [851, 124] on icon at bounding box center [855, 121] width 8 height 8
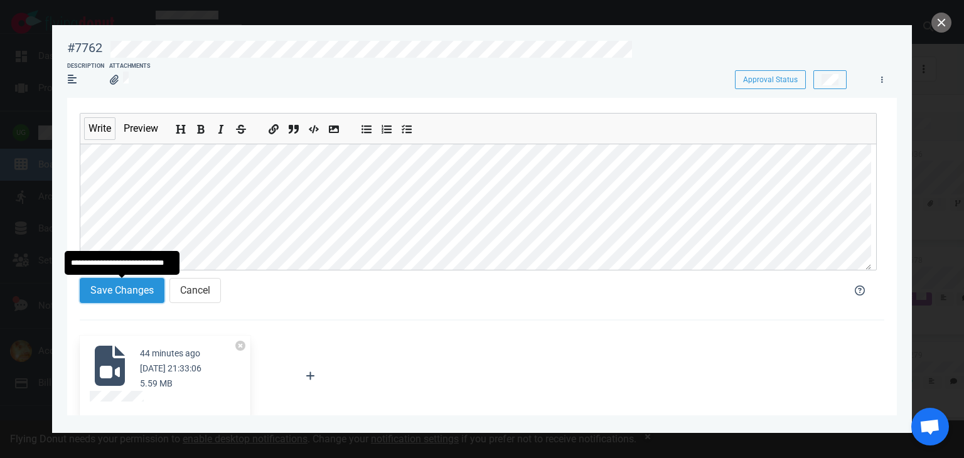
click at [136, 289] on button "Save Changes" at bounding box center [122, 290] width 85 height 25
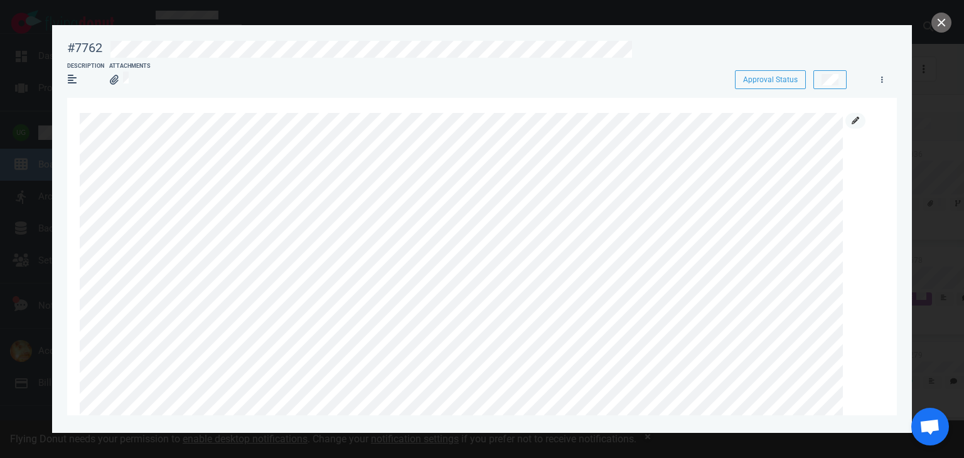
click at [856, 115] on link at bounding box center [855, 121] width 20 height 16
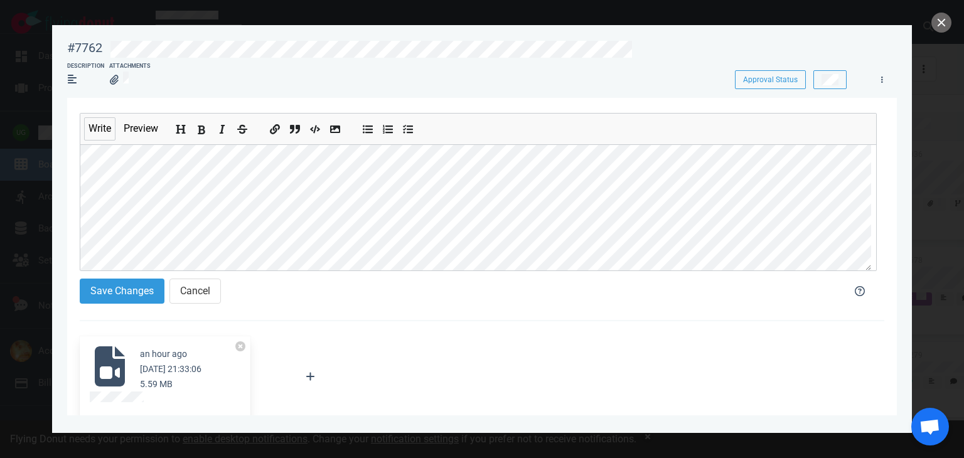
click at [203, 125] on icon "Add bold text" at bounding box center [201, 130] width 10 height 10
click at [78, 244] on section "Write Preview Save Changes Cancel an hour ago [DATE] 21:33:06 5.59 MB Attach Fi…" at bounding box center [481, 437] width 829 height 678
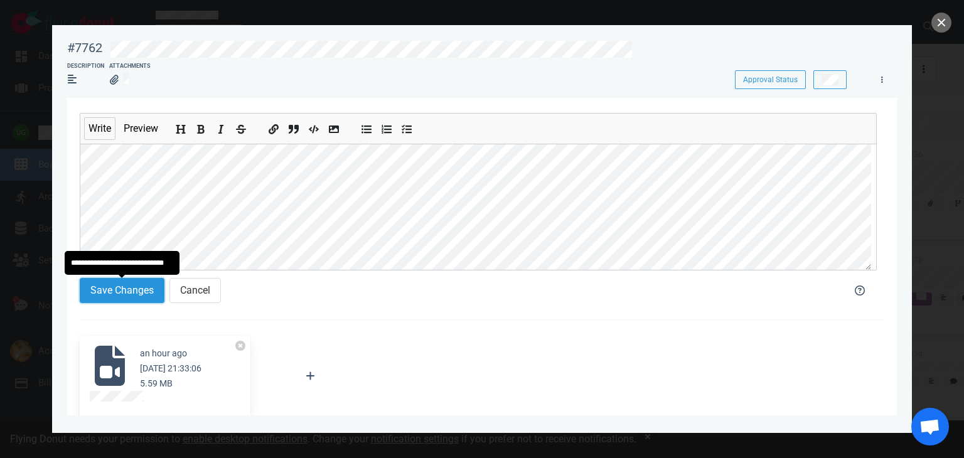
click at [110, 292] on button "Save Changes" at bounding box center [122, 290] width 85 height 25
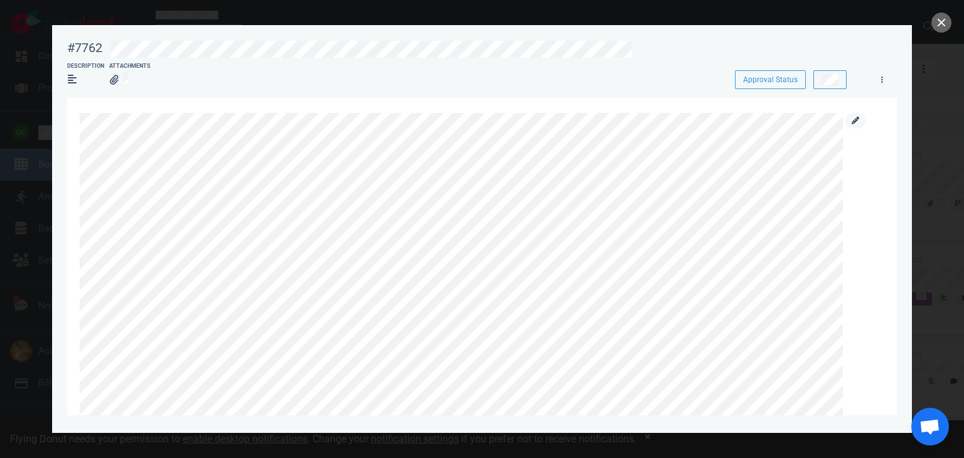
click at [857, 119] on icon at bounding box center [855, 121] width 8 height 8
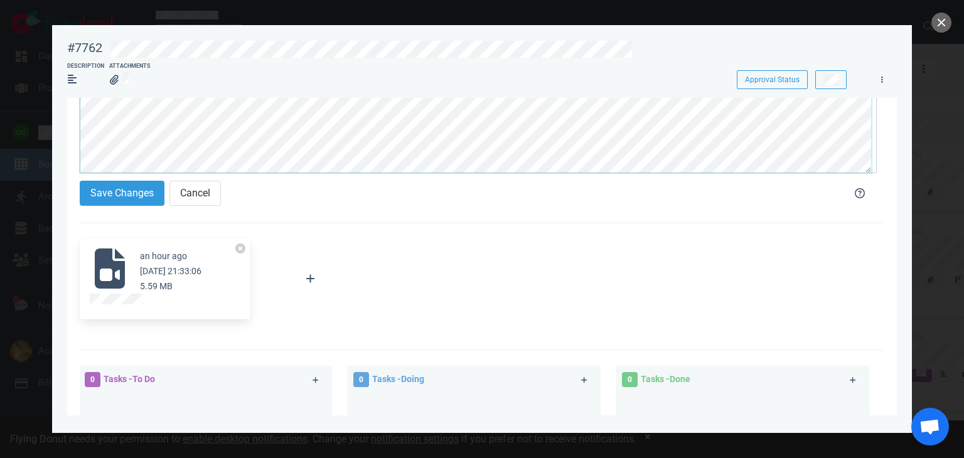
scroll to position [402, 0]
click at [72, 140] on section "Write Preview Save Changes Cancel an hour ago [DATE] 21:33:06 5.59 MB Attach Fi…" at bounding box center [481, 340] width 829 height 678
click at [329, 181] on div "Write Preview Save Changes Cancel" at bounding box center [478, 115] width 797 height 198
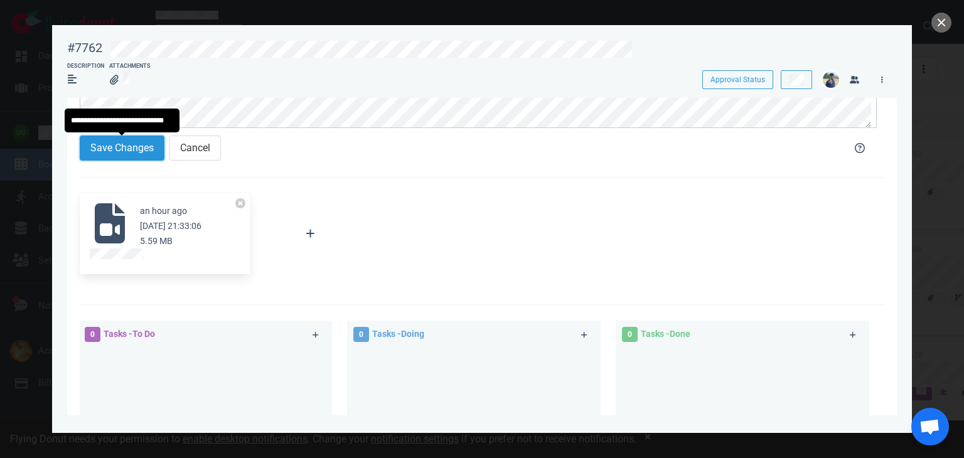
click at [137, 144] on button "Save Changes" at bounding box center [122, 148] width 85 height 25
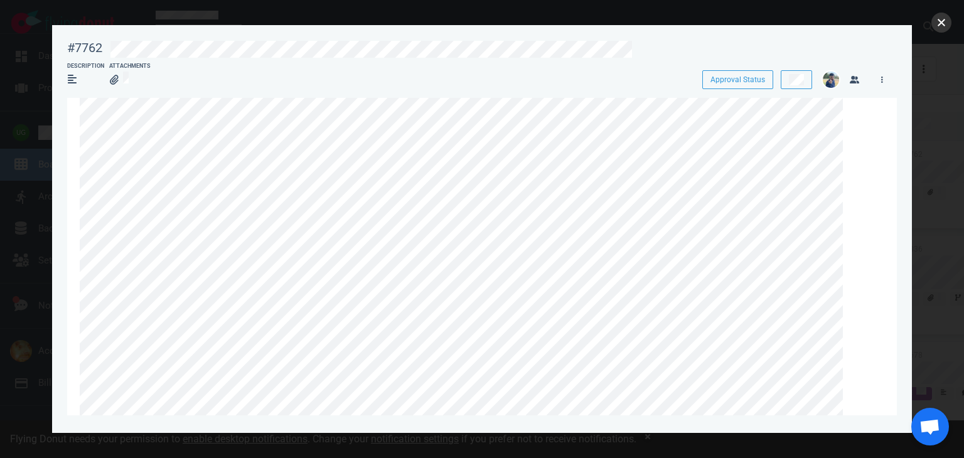
click at [936, 25] on button "close" at bounding box center [941, 23] width 20 height 20
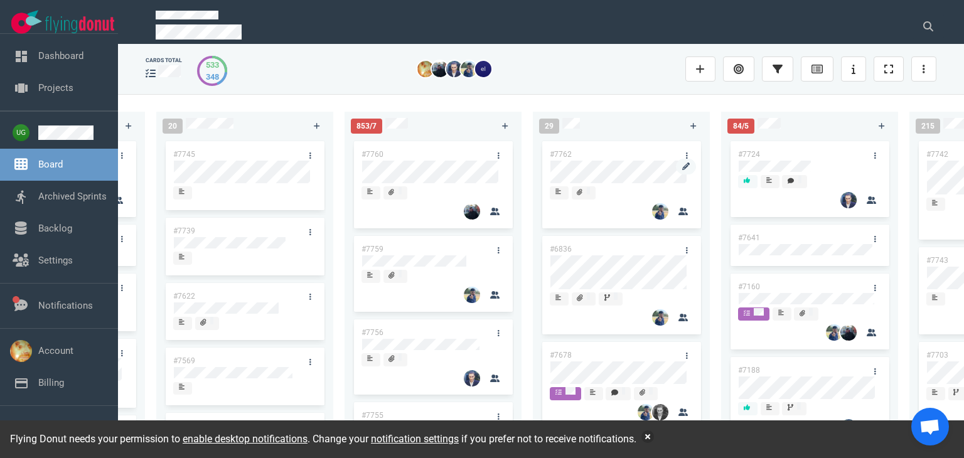
scroll to position [0, 356]
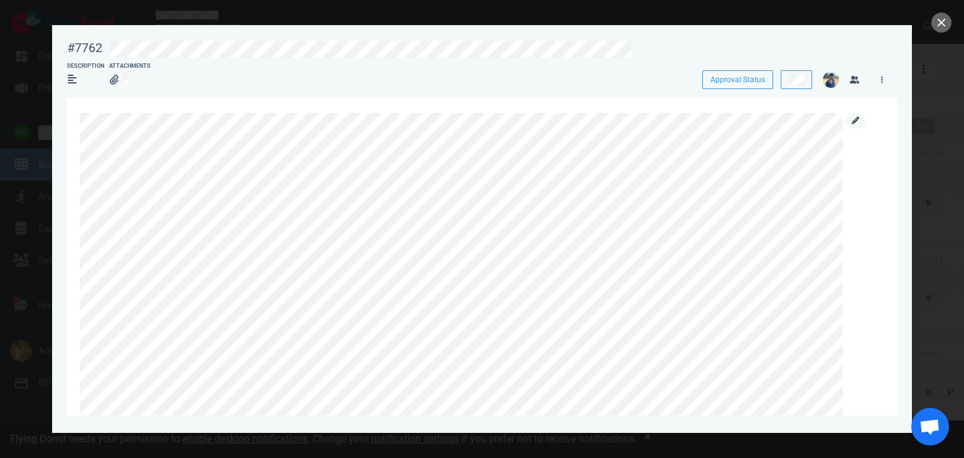
click at [846, 122] on link at bounding box center [855, 121] width 20 height 16
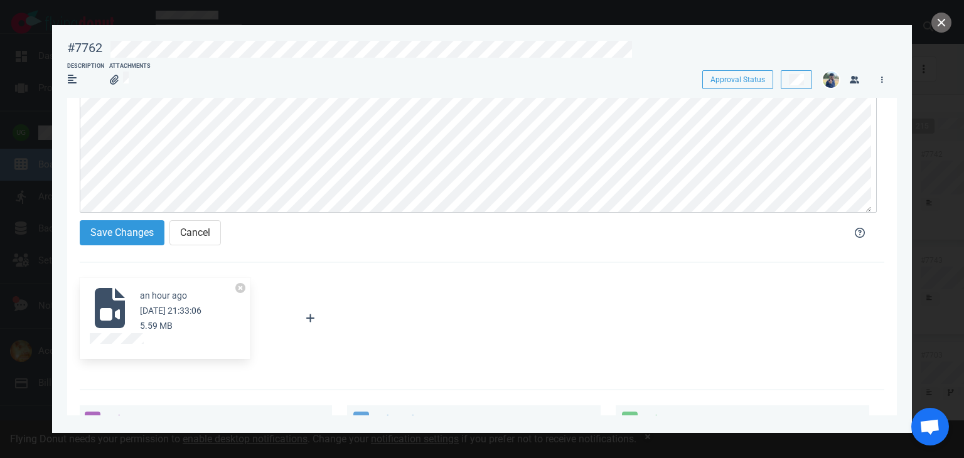
scroll to position [65, 0]
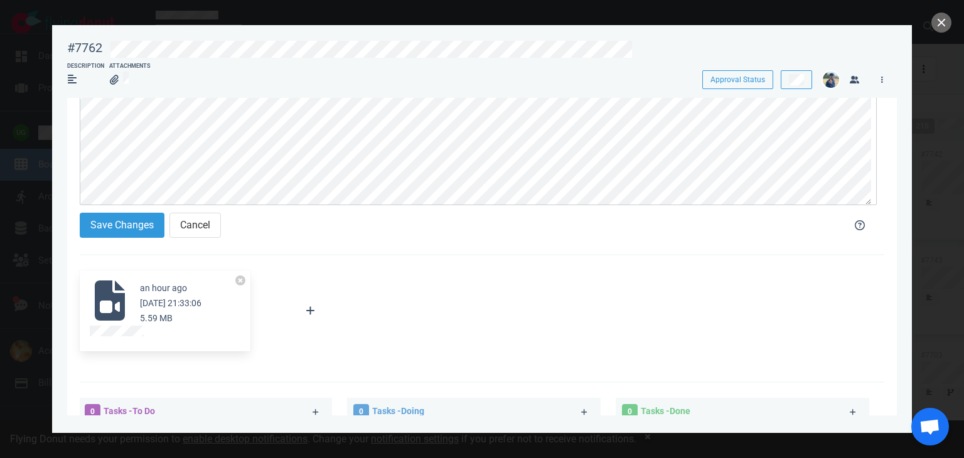
click at [831, 31] on section "#7762 Approval Status Description Attachments Approval Status Write Preview Sav…" at bounding box center [482, 224] width 860 height 398
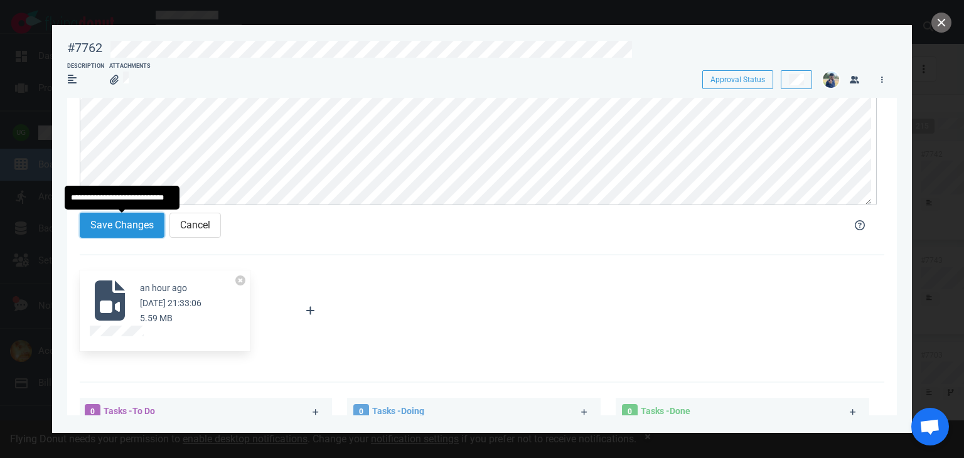
click at [147, 228] on button "Save Changes" at bounding box center [122, 225] width 85 height 25
